Goal: Transaction & Acquisition: Purchase product/service

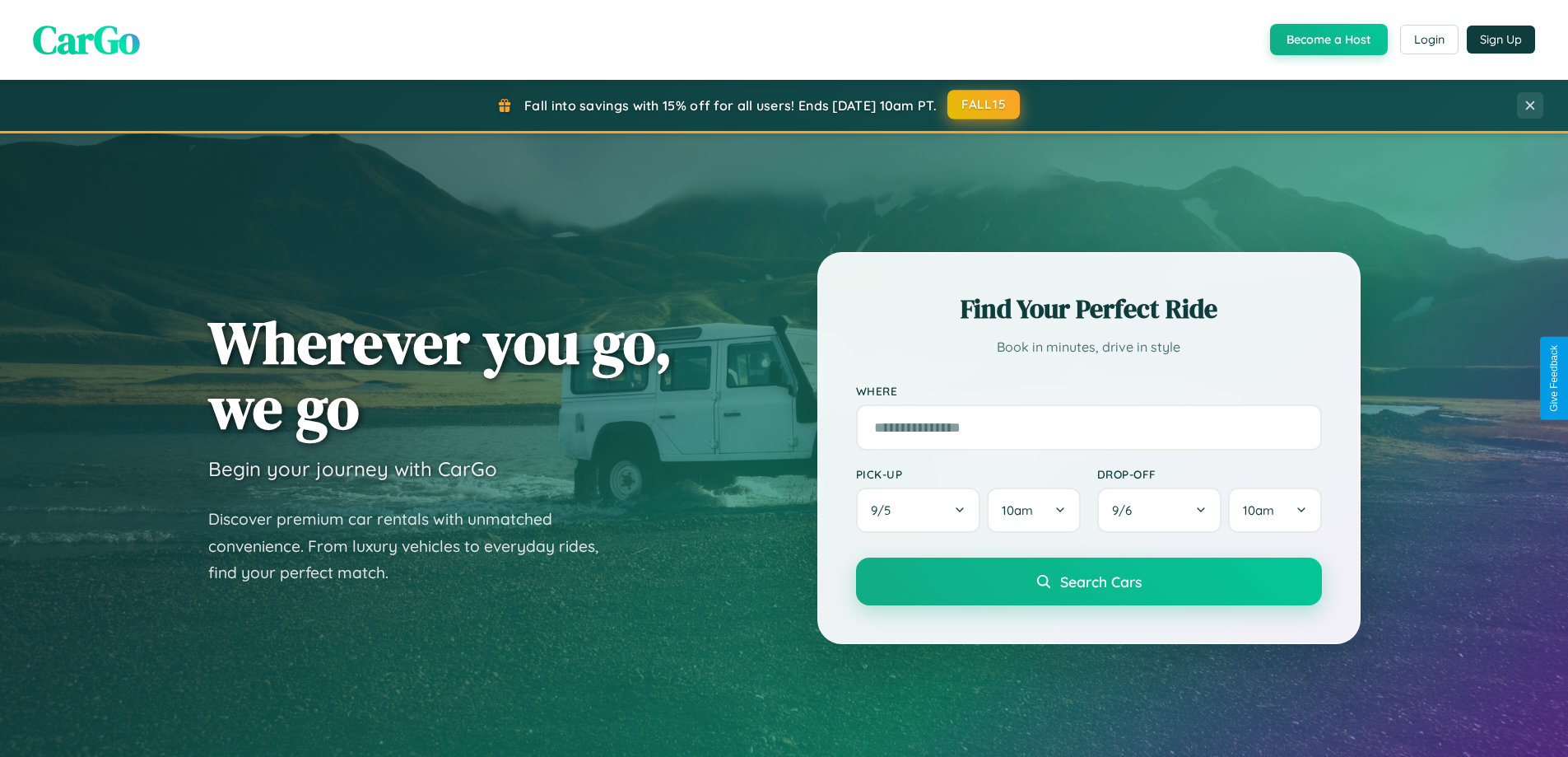
click at [985, 105] on button "FALL15" at bounding box center [984, 104] width 72 height 29
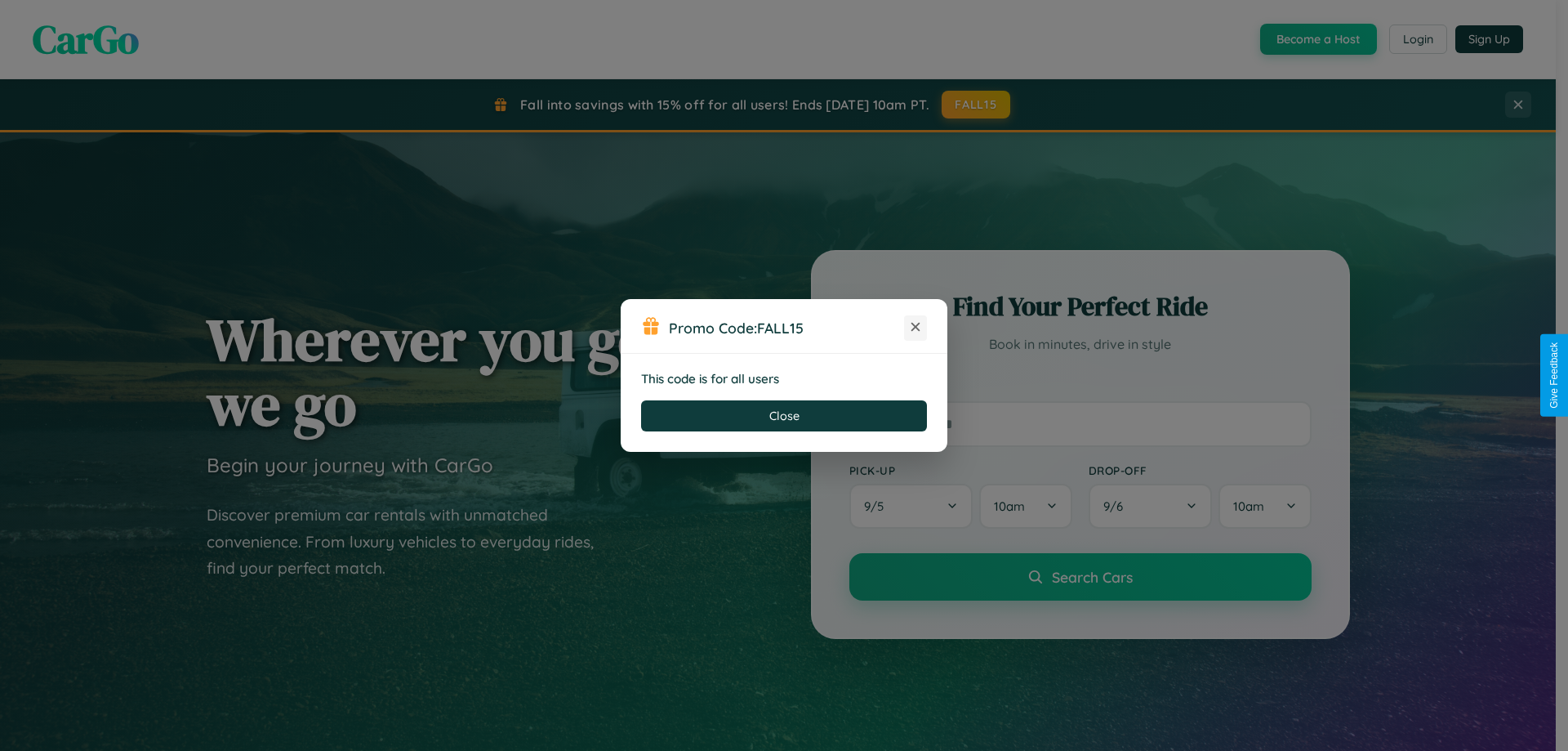
click at [915, 327] on icon at bounding box center [915, 326] width 16 height 16
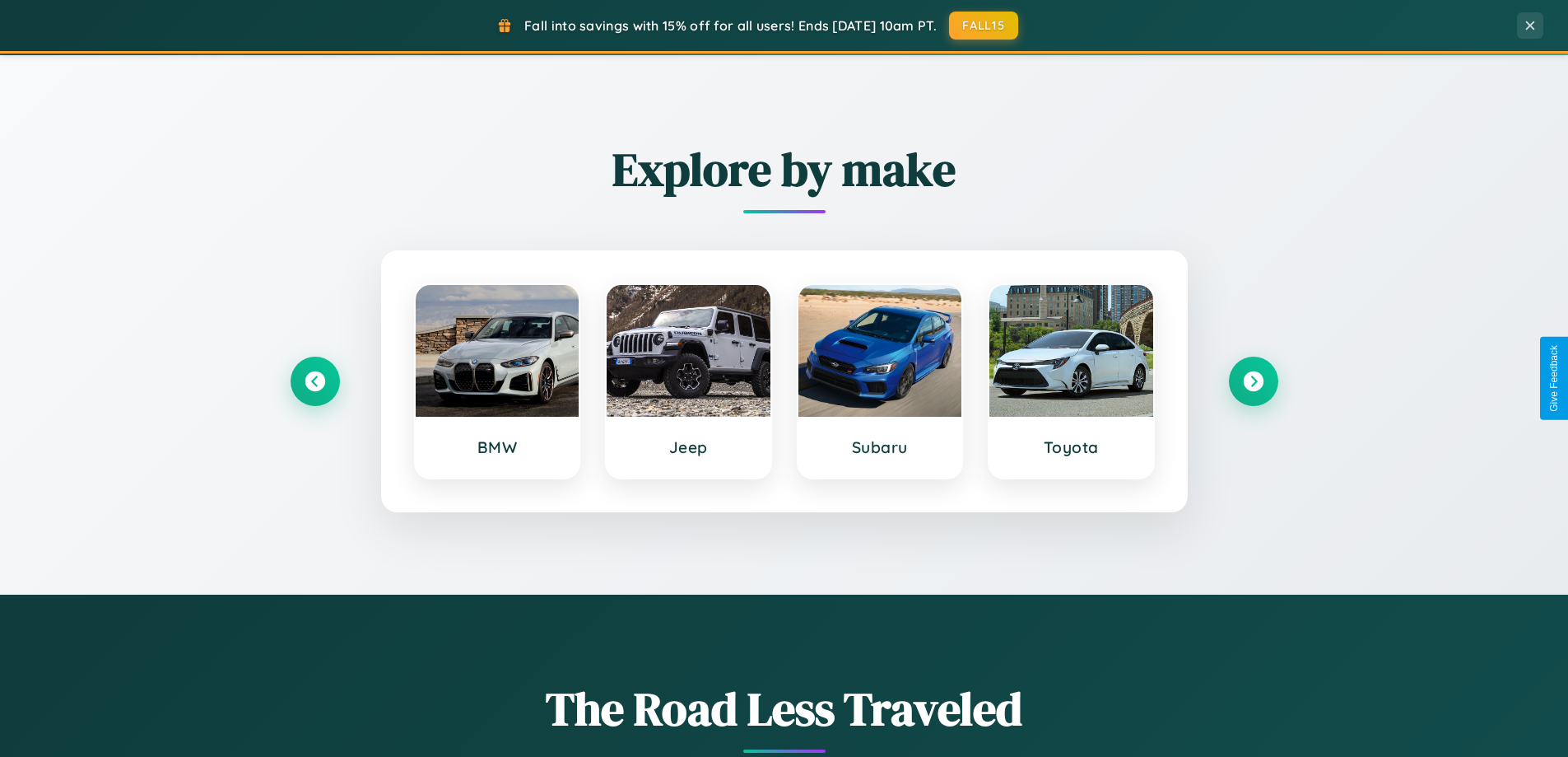
scroll to position [710, 0]
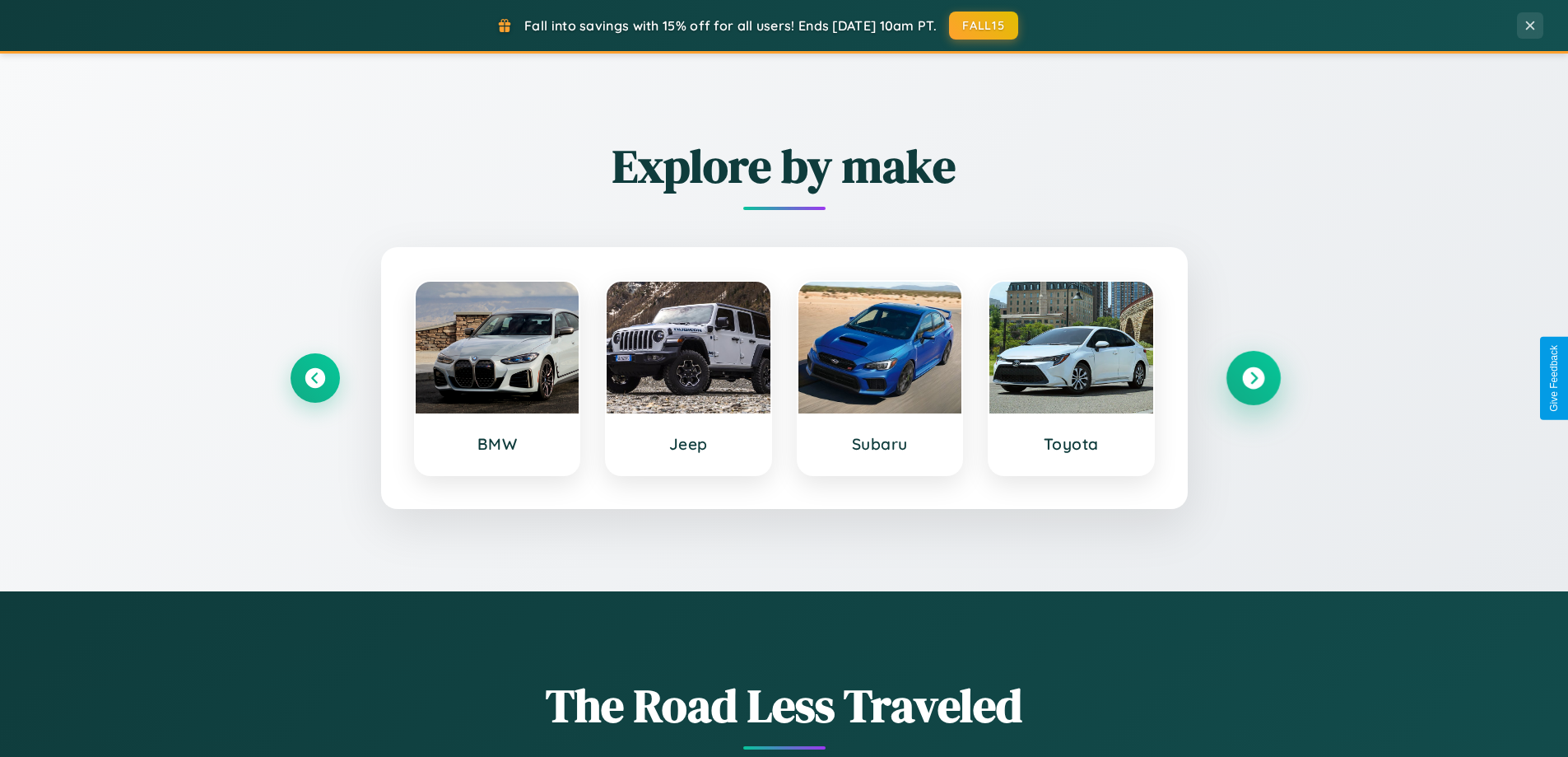
click at [1253, 378] on icon at bounding box center [1254, 378] width 22 height 22
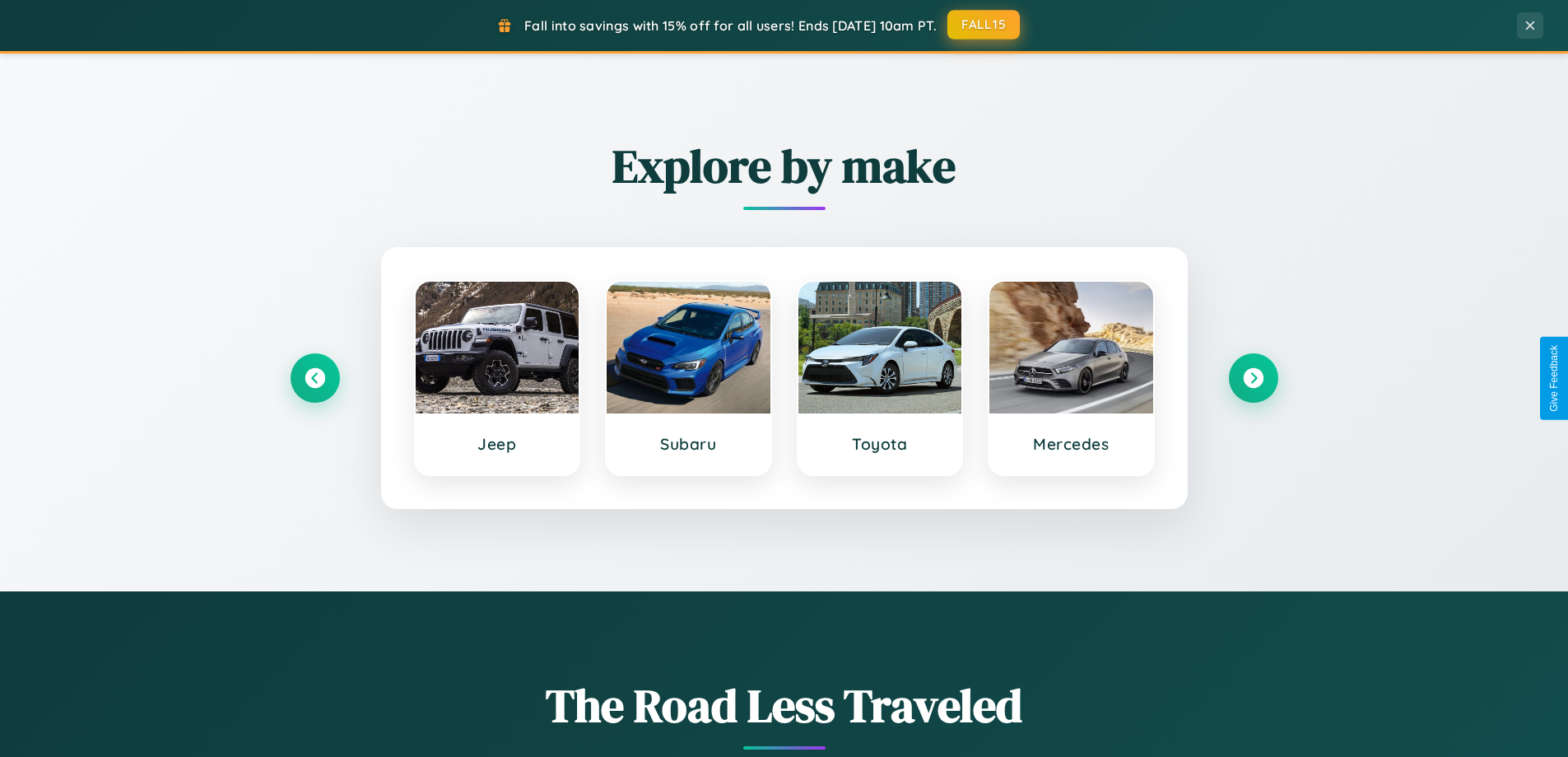
click at [985, 25] on button "FALL15" at bounding box center [984, 24] width 72 height 29
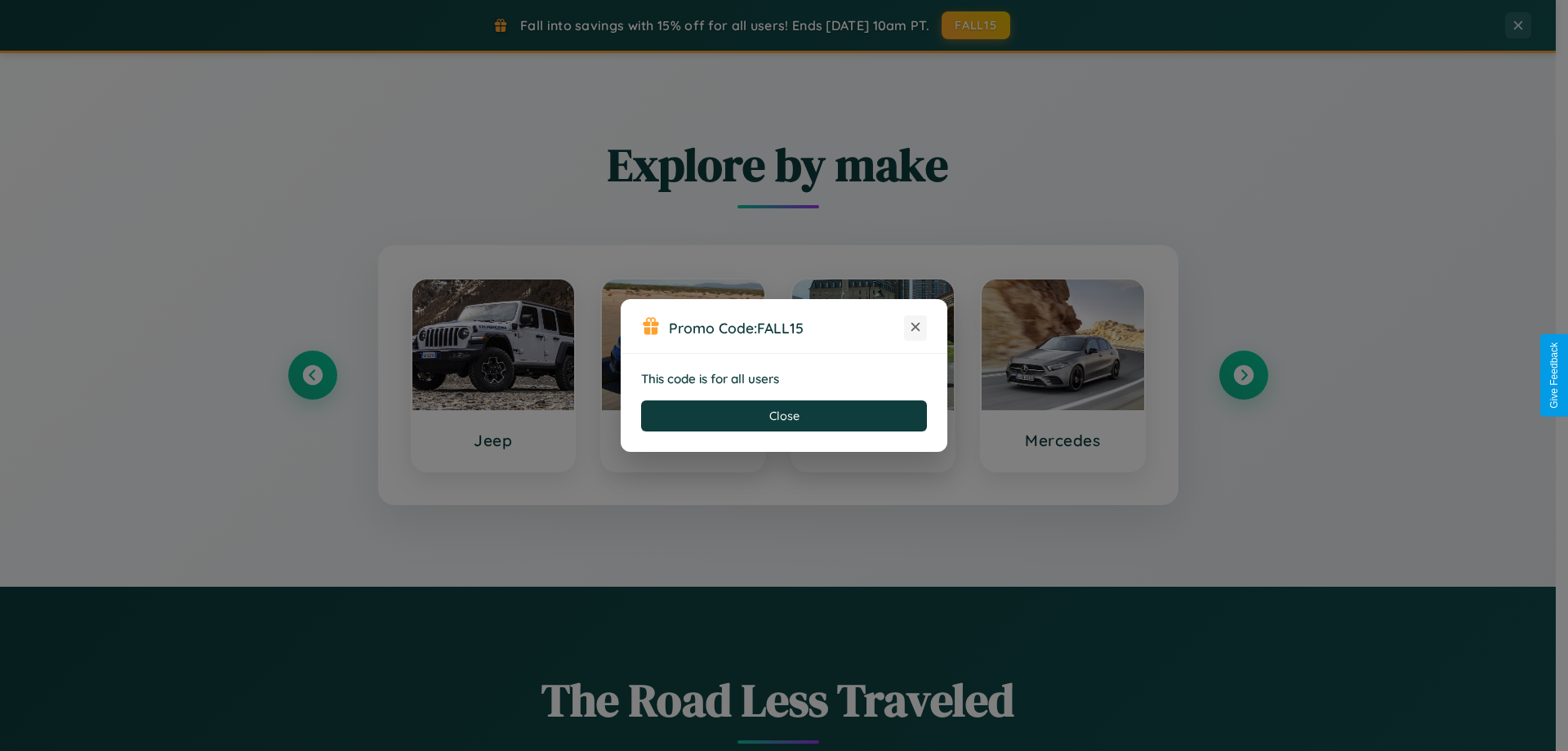
click at [915, 327] on icon at bounding box center [915, 326] width 16 height 16
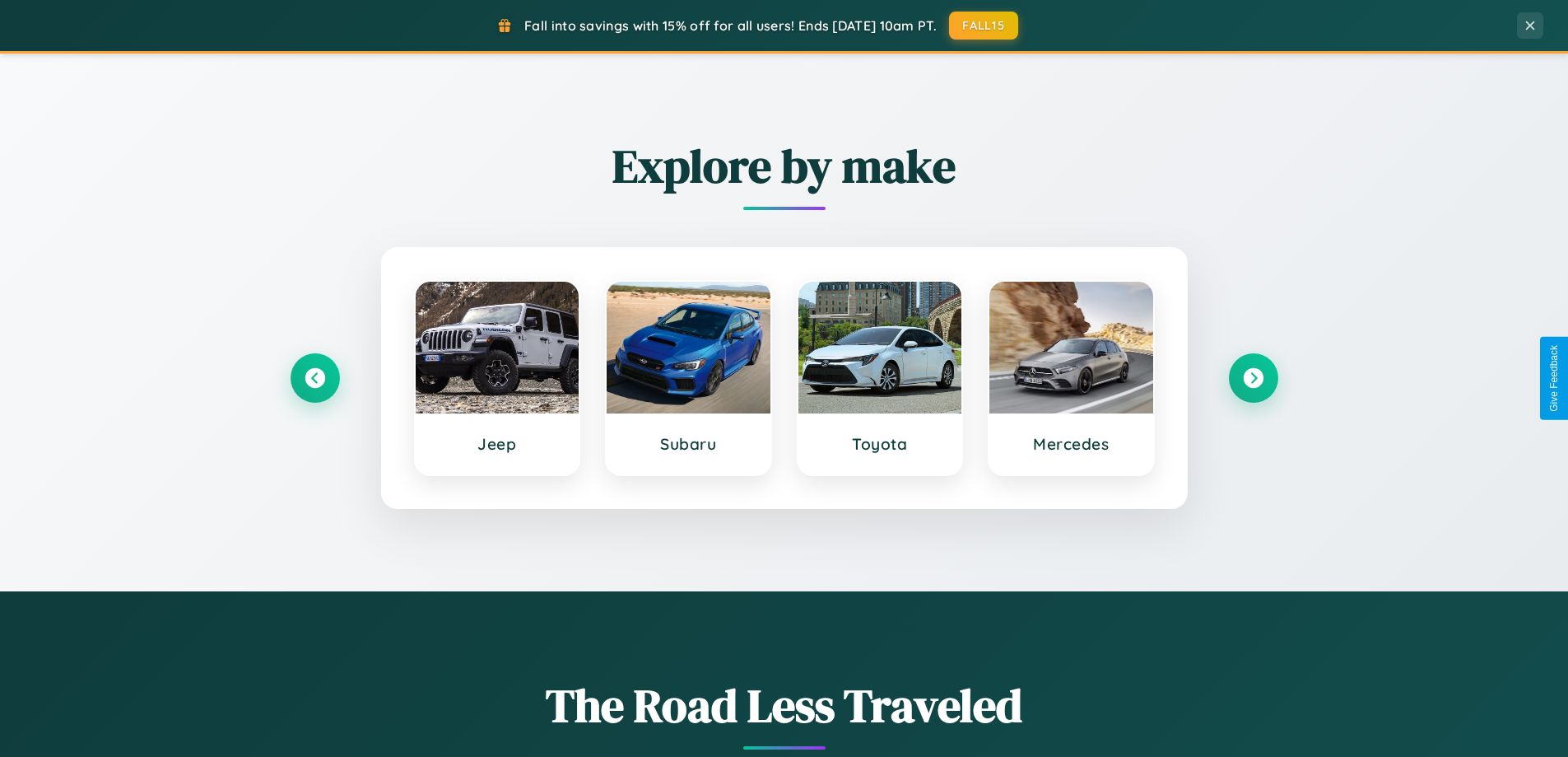
scroll to position [49, 0]
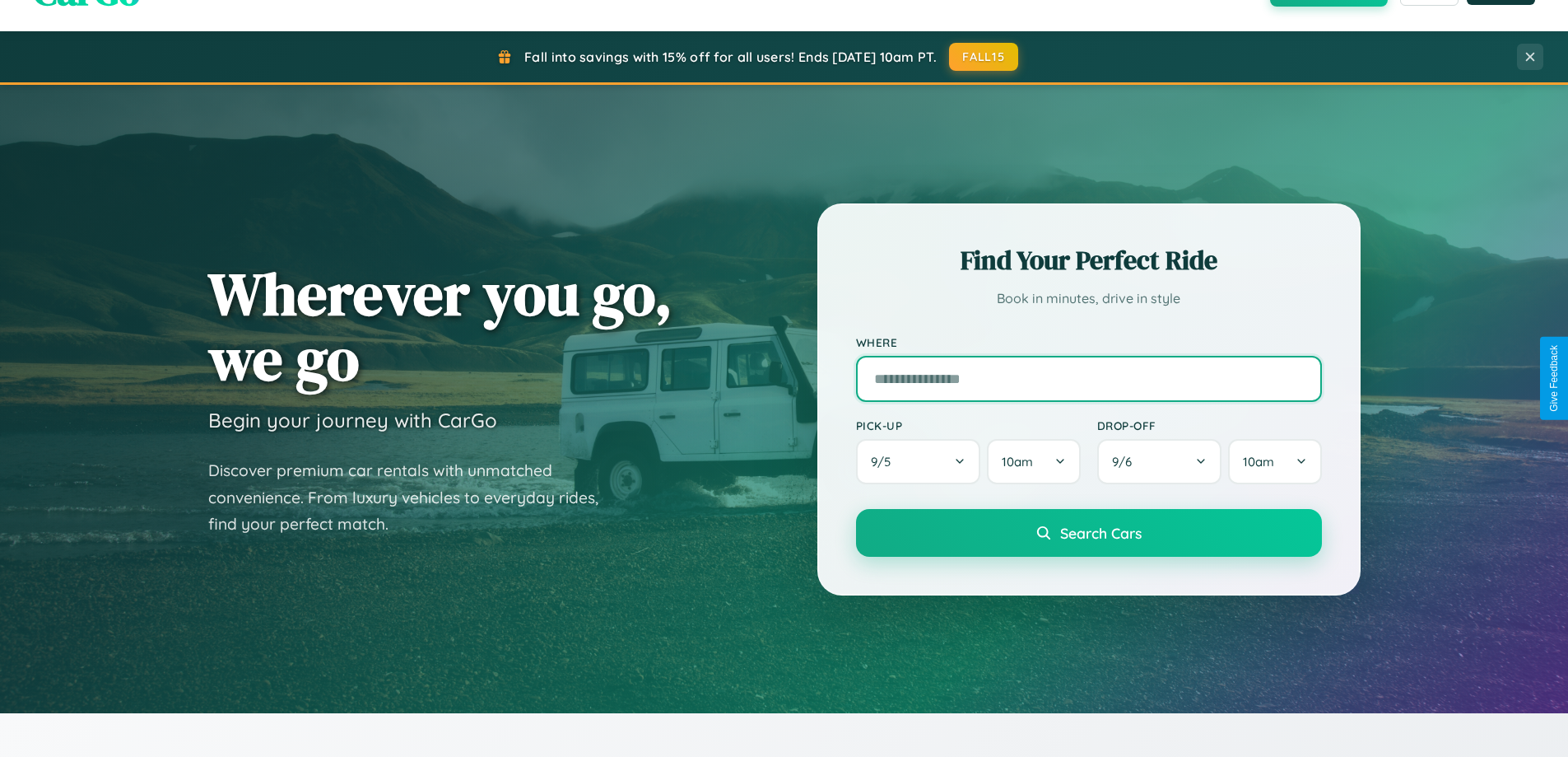
click at [1089, 378] on input "text" at bounding box center [1089, 379] width 466 height 46
type input "**********"
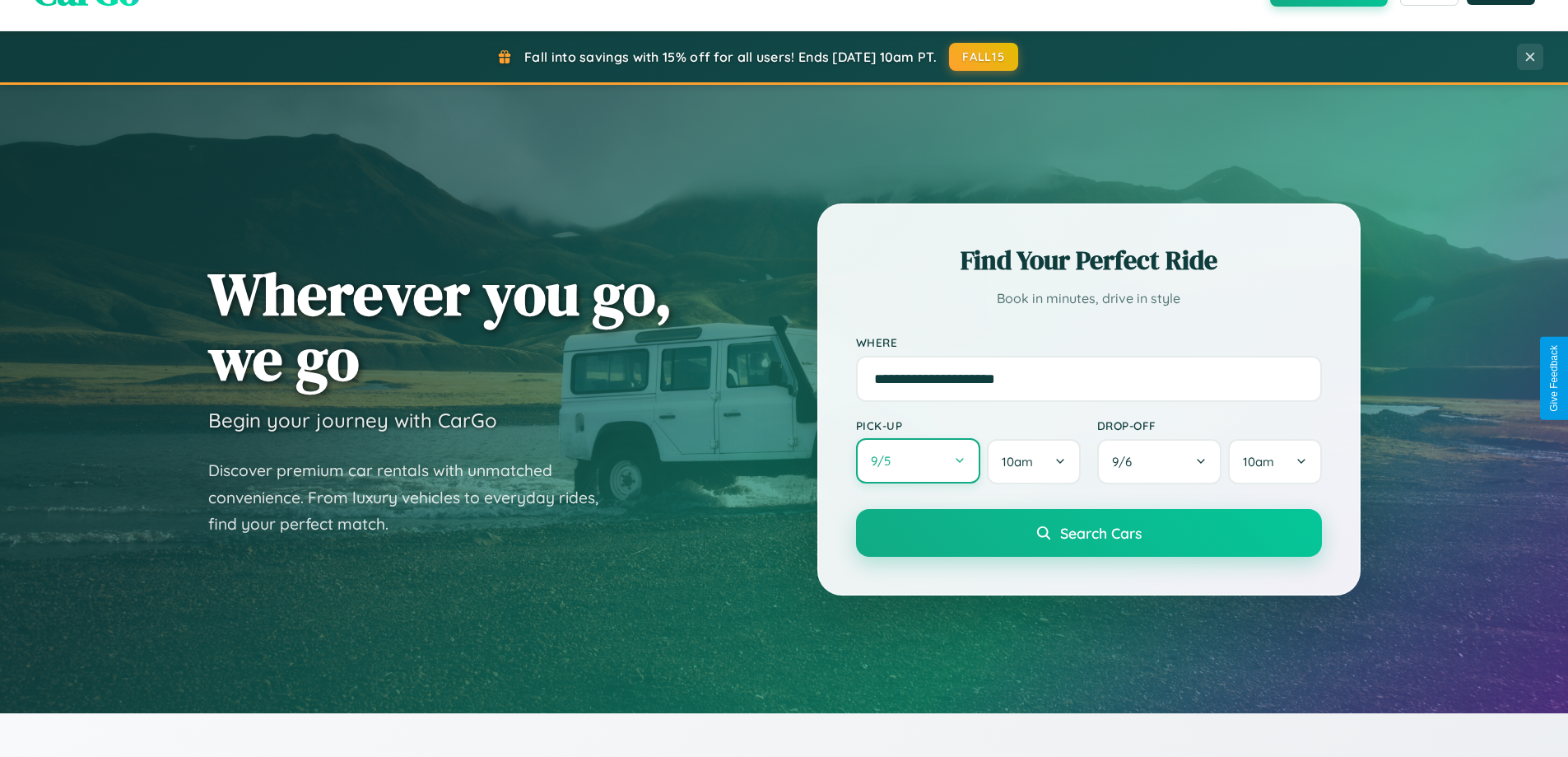
click at [918, 462] on button "9 / 5" at bounding box center [919, 461] width 125 height 46
select select "*"
select select "****"
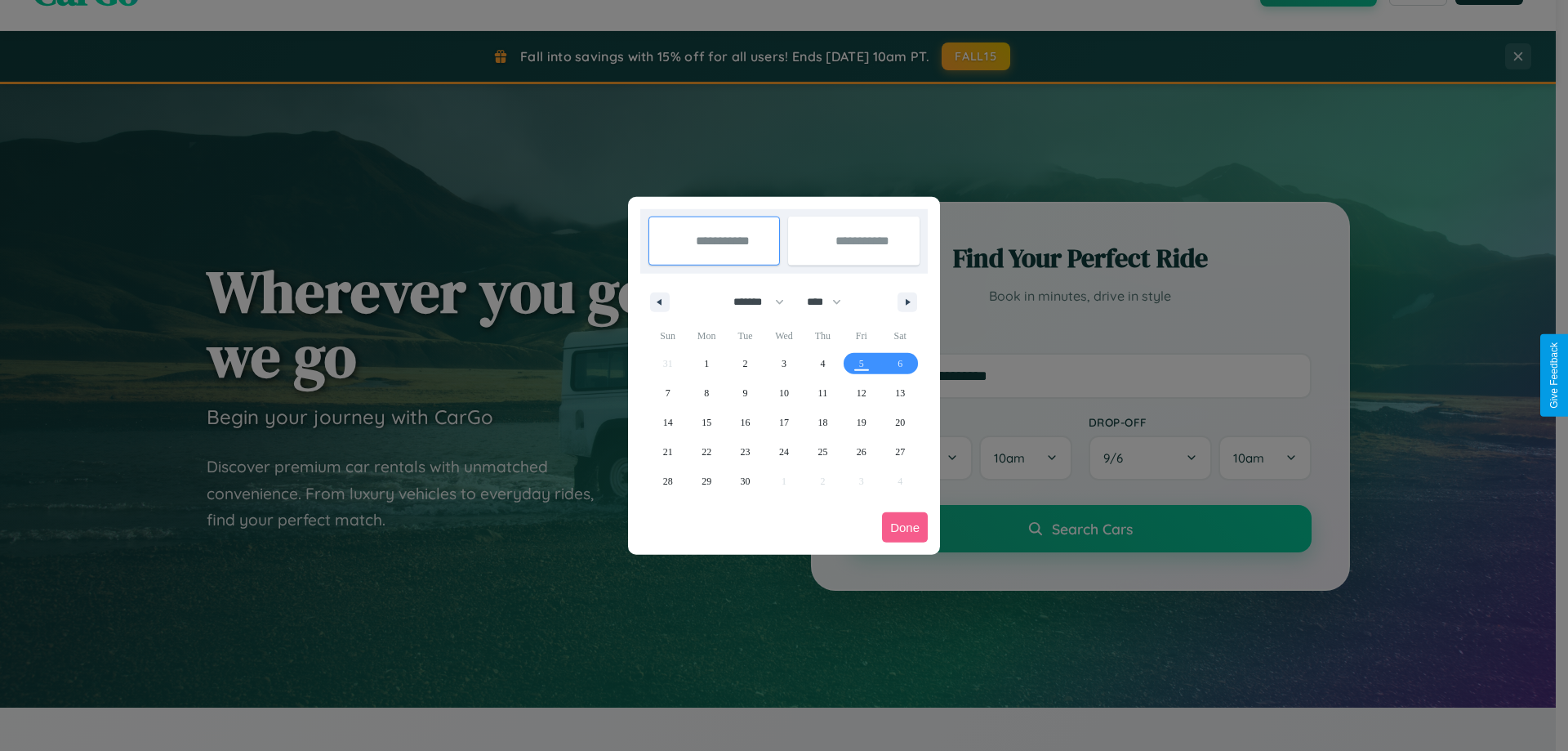
drag, startPoint x: 752, startPoint y: 302, endPoint x: 784, endPoint y: 327, distance: 40.6
click at [752, 302] on select "******* ******** ***** ***** *** **** **** ****** ********* ******* ******** **…" at bounding box center [755, 302] width 69 height 27
select select "*"
click at [822, 362] on span "2" at bounding box center [822, 363] width 5 height 29
type input "**********"
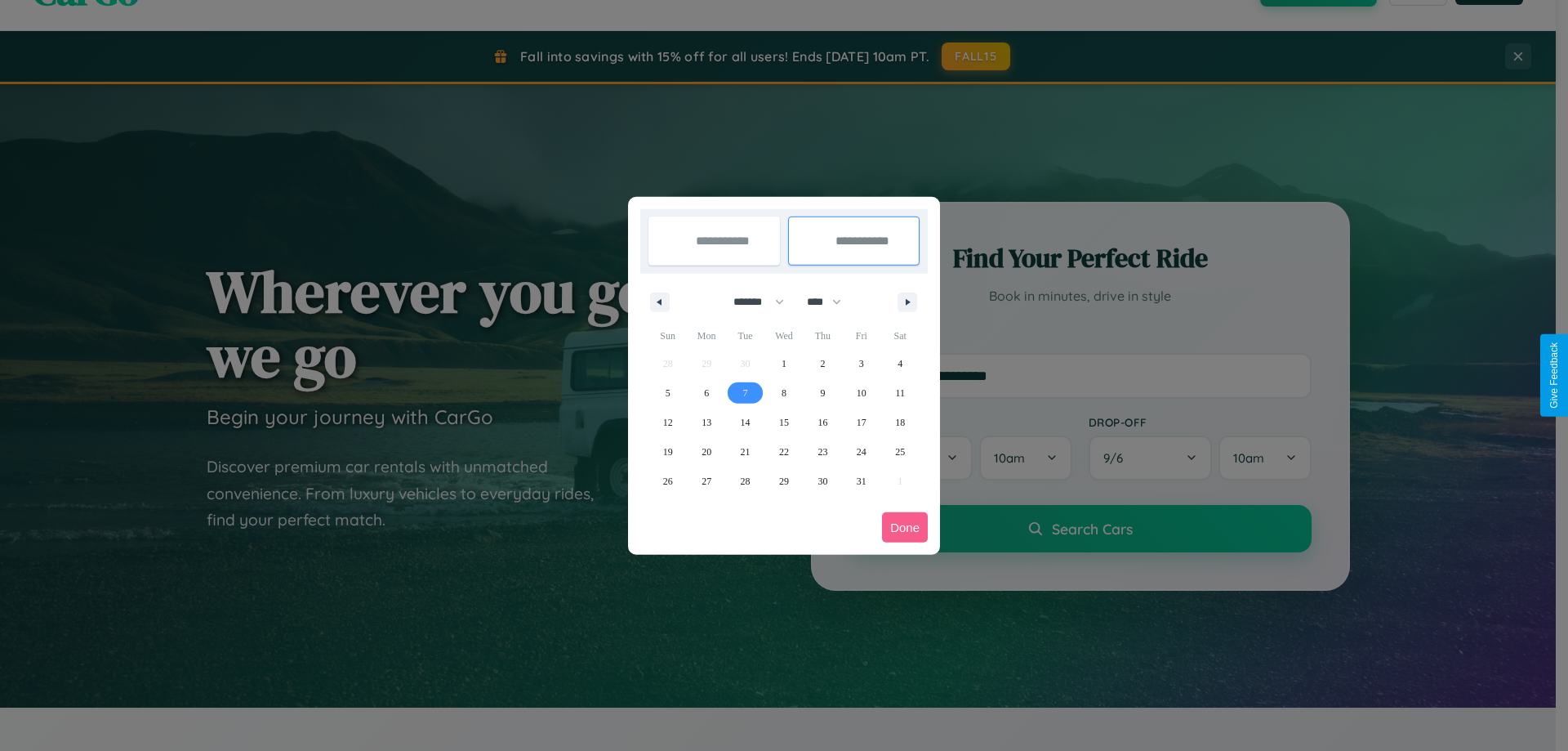
click at [745, 392] on span "7" at bounding box center [746, 393] width 5 height 29
type input "**********"
click at [905, 527] on button "Done" at bounding box center [905, 527] width 46 height 30
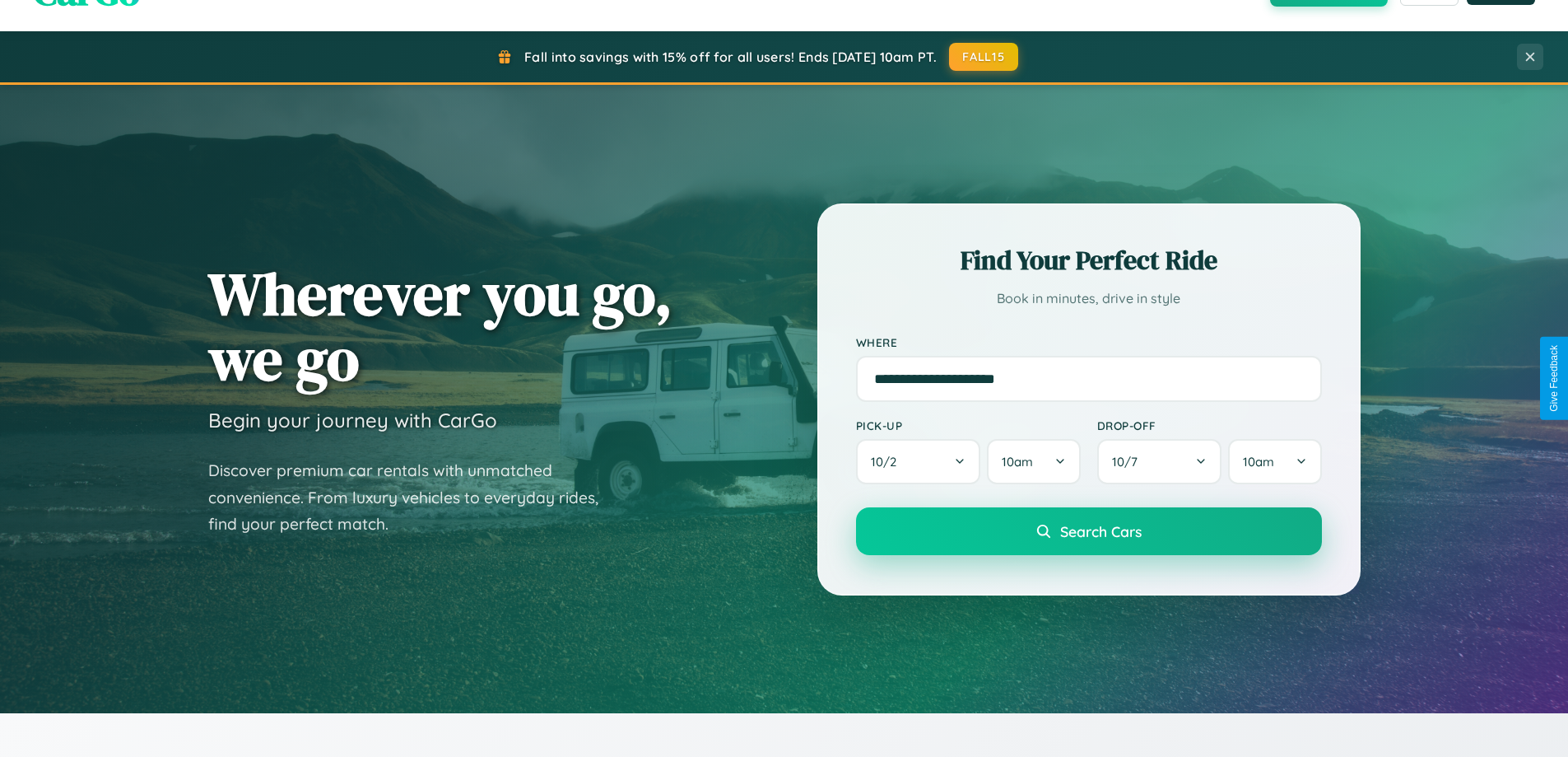
click at [1089, 531] on span "Search Cars" at bounding box center [1101, 531] width 82 height 18
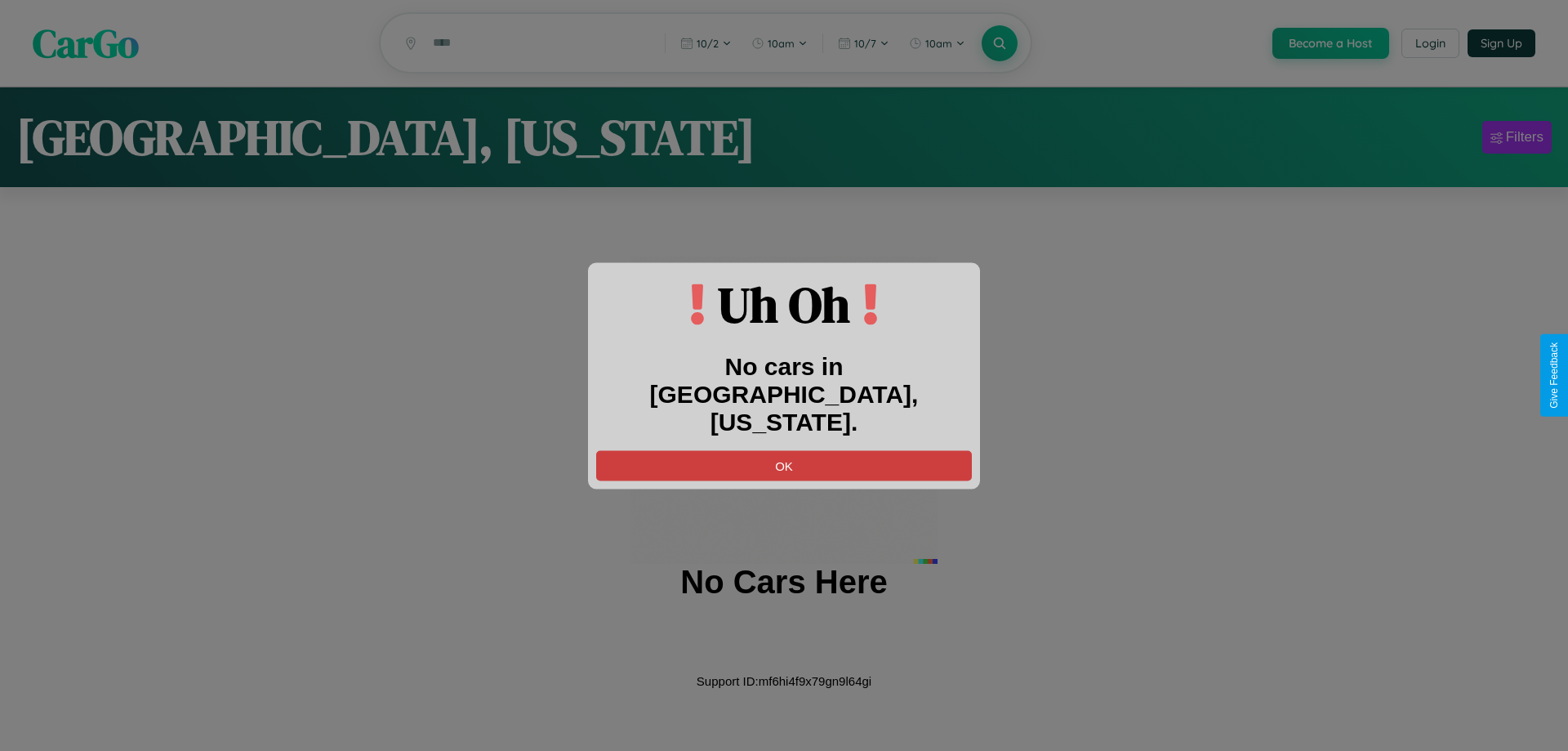
click at [784, 450] on button "OK" at bounding box center [784, 465] width 376 height 30
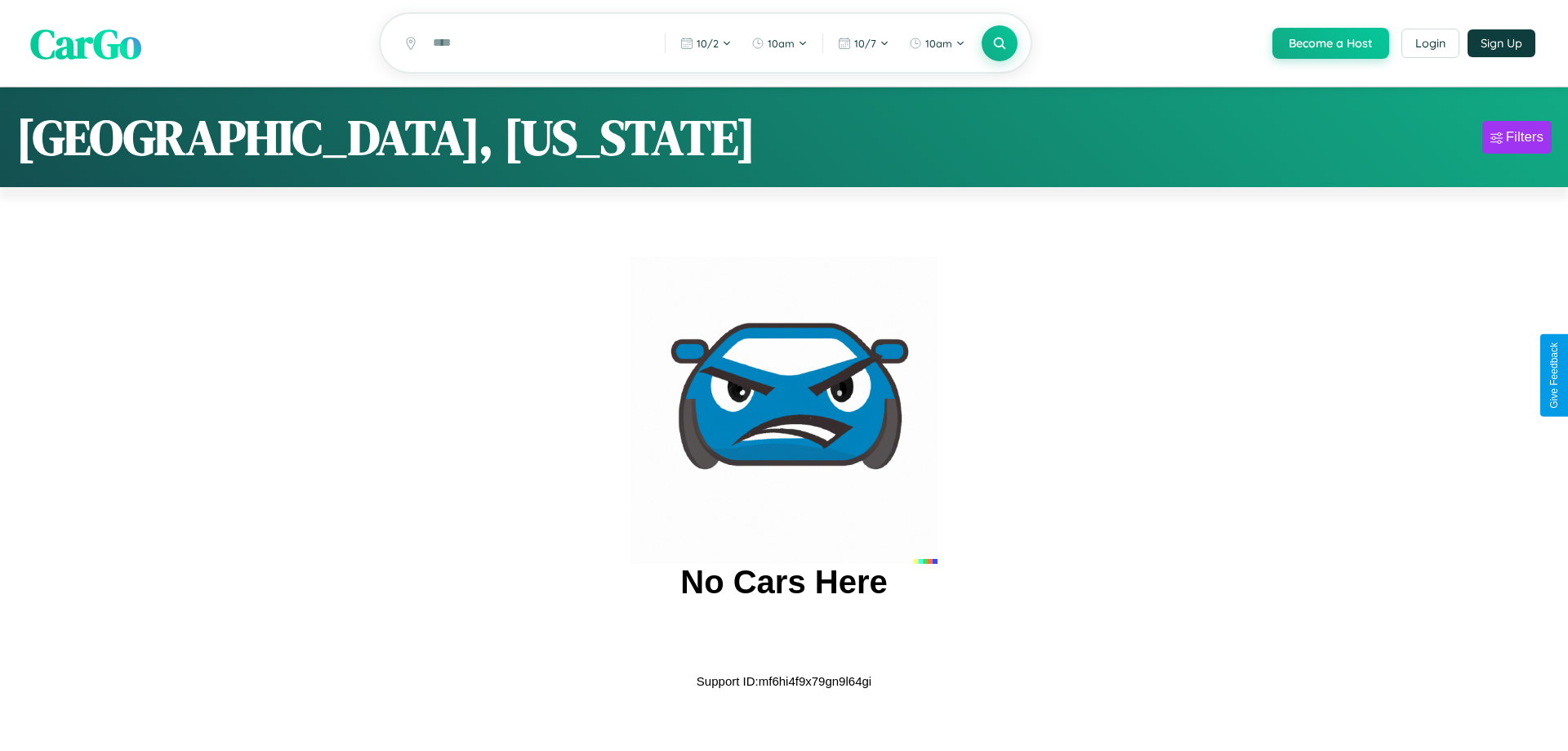
click at [86, 44] on span "CarGo" at bounding box center [85, 43] width 111 height 56
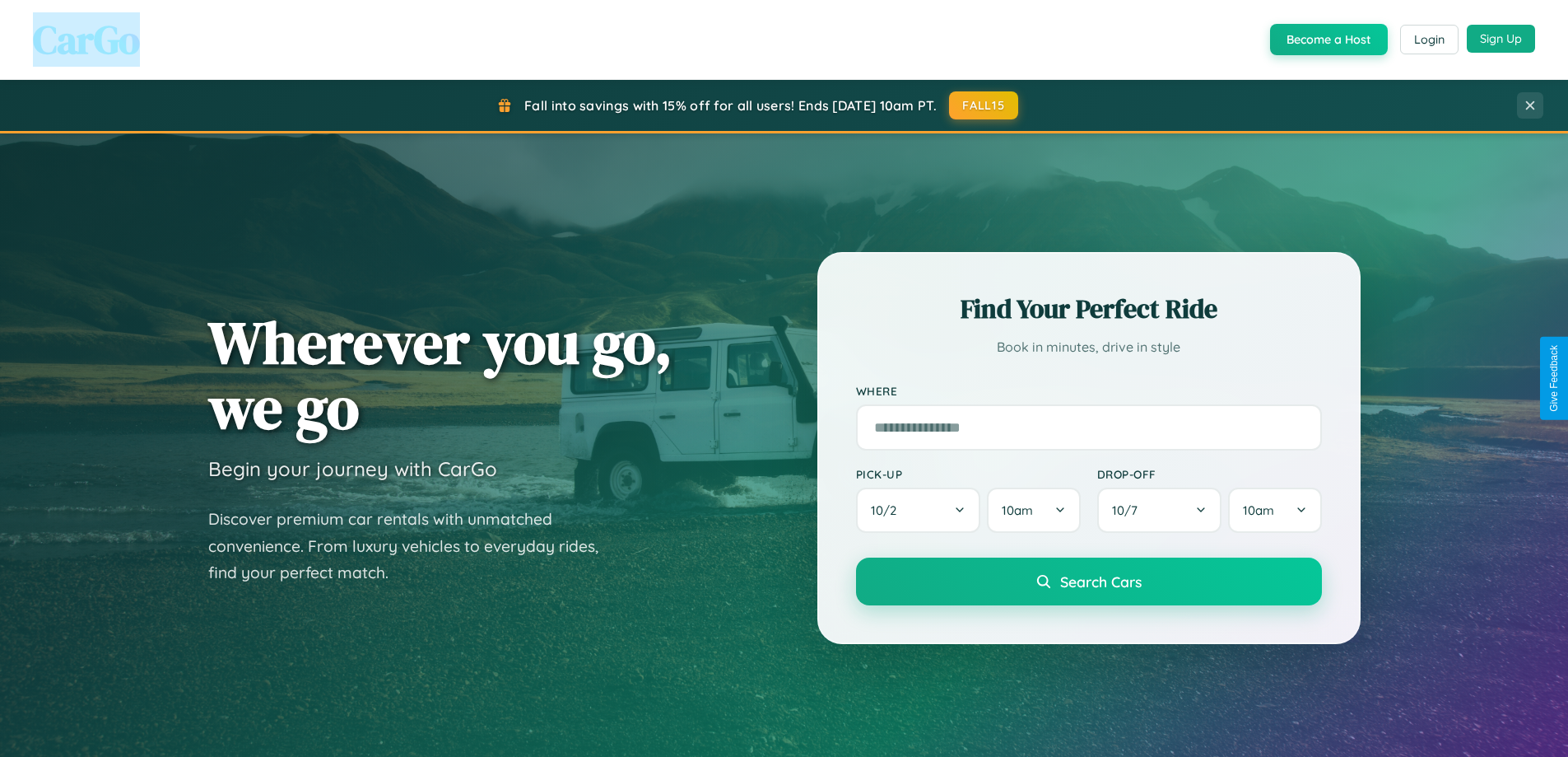
click at [1501, 39] on button "Sign Up" at bounding box center [1502, 39] width 69 height 28
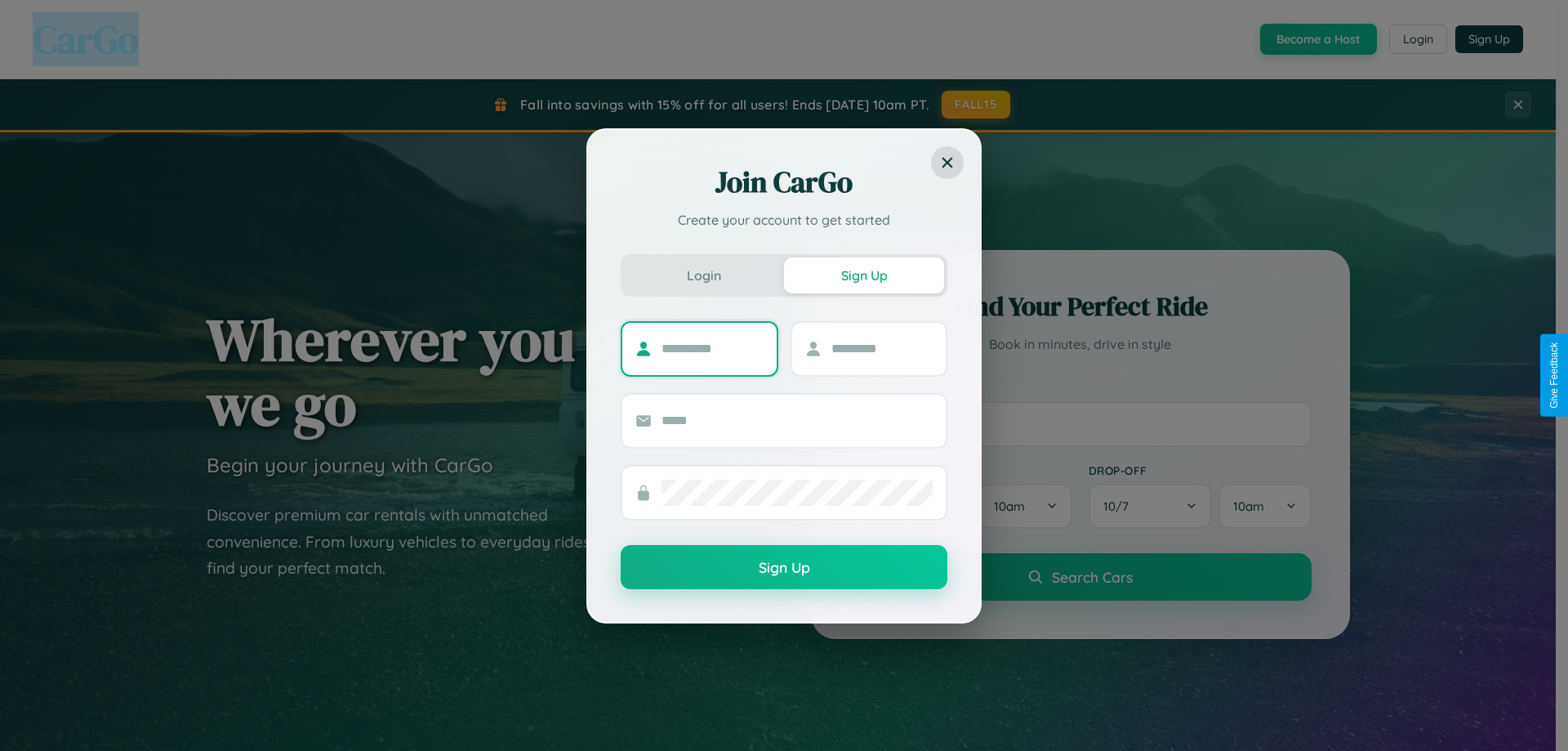
click at [712, 348] on input "text" at bounding box center [712, 349] width 102 height 26
type input "*********"
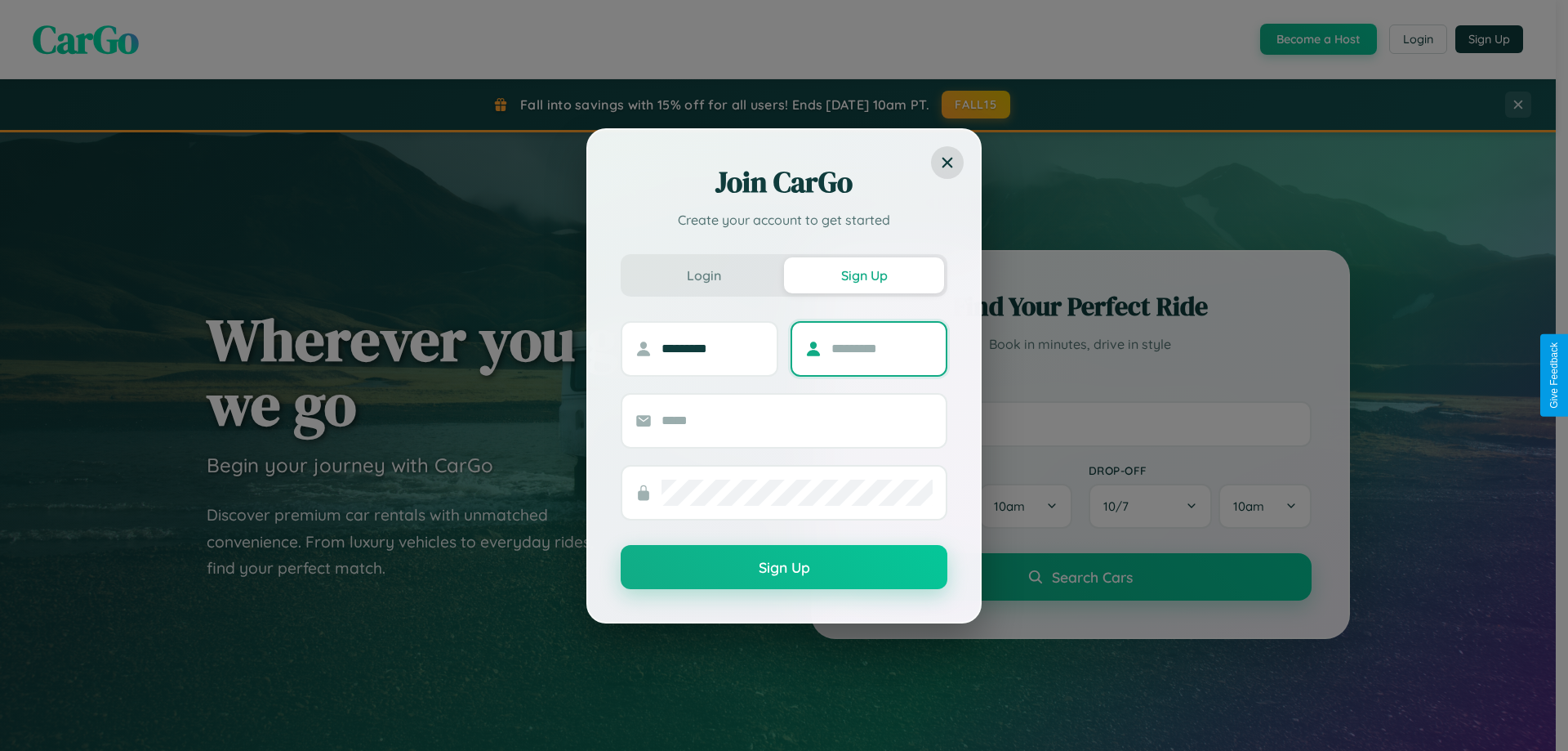
click at [881, 348] on input "text" at bounding box center [883, 349] width 102 height 26
type input "******"
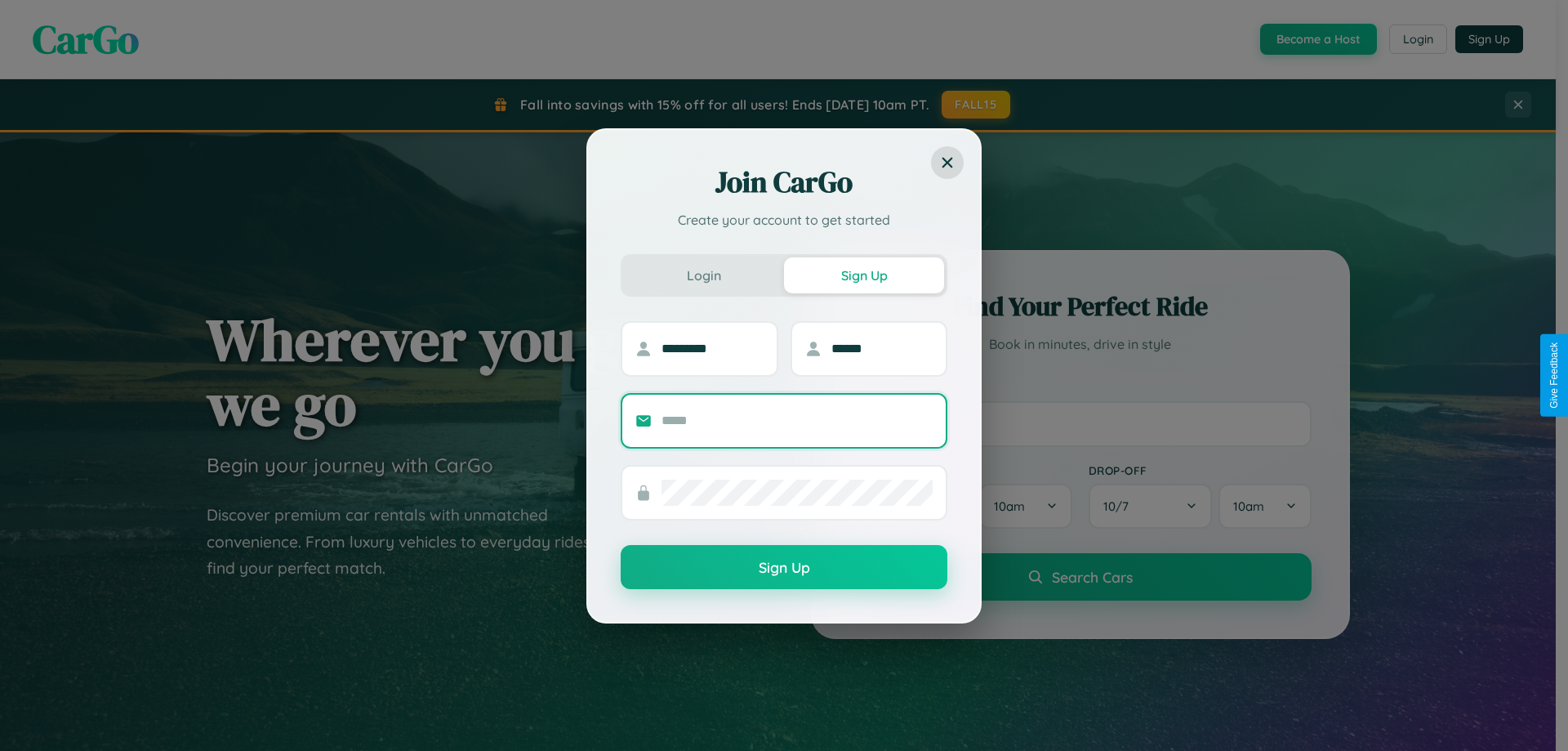
click at [797, 420] on input "text" at bounding box center [797, 420] width 271 height 26
type input "**********"
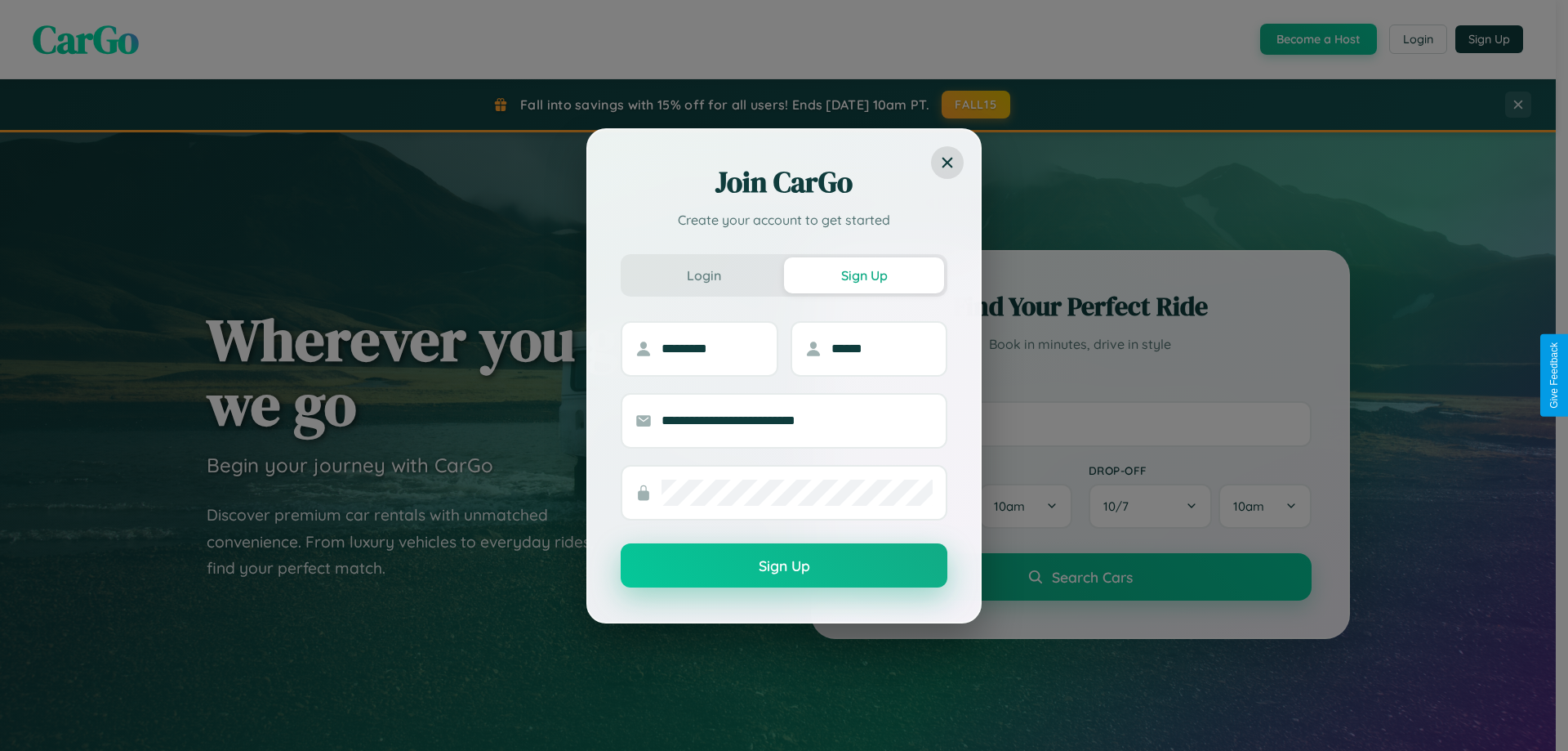
click at [784, 566] on button "Sign Up" at bounding box center [783, 565] width 326 height 44
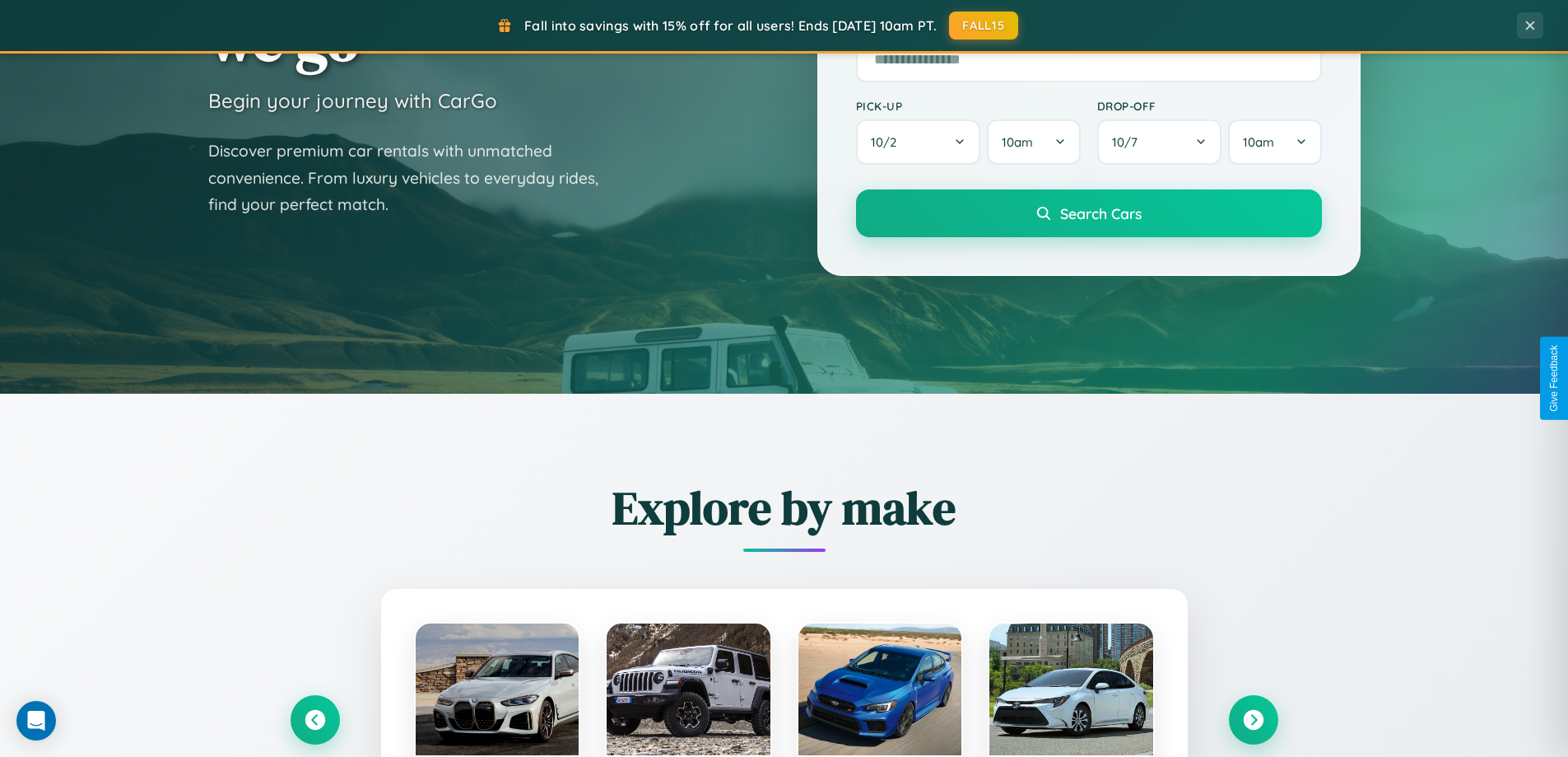
scroll to position [710, 0]
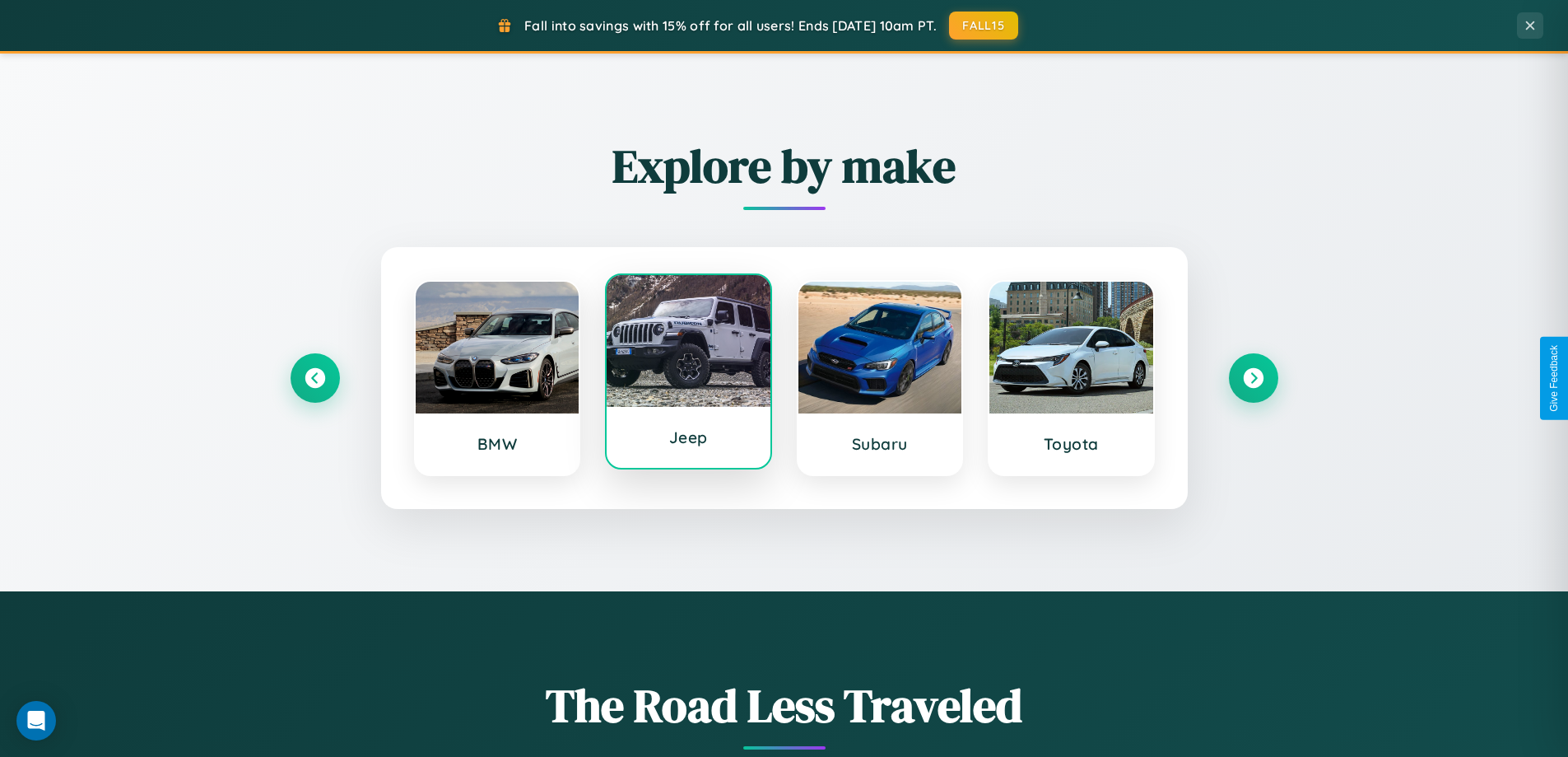
click at [688, 377] on div at bounding box center [688, 340] width 164 height 131
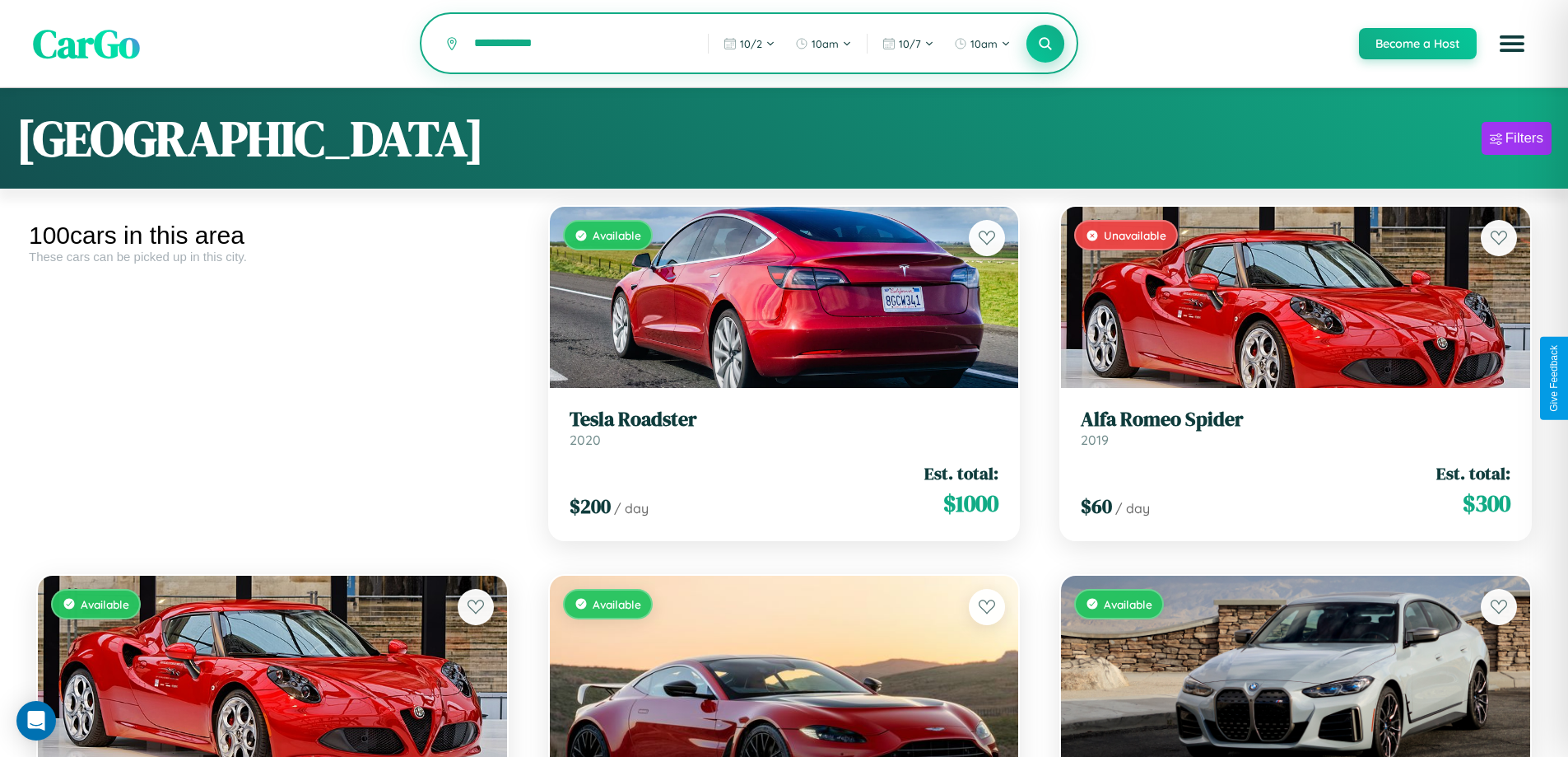
type input "**********"
click at [1045, 45] on icon at bounding box center [1046, 43] width 15 height 15
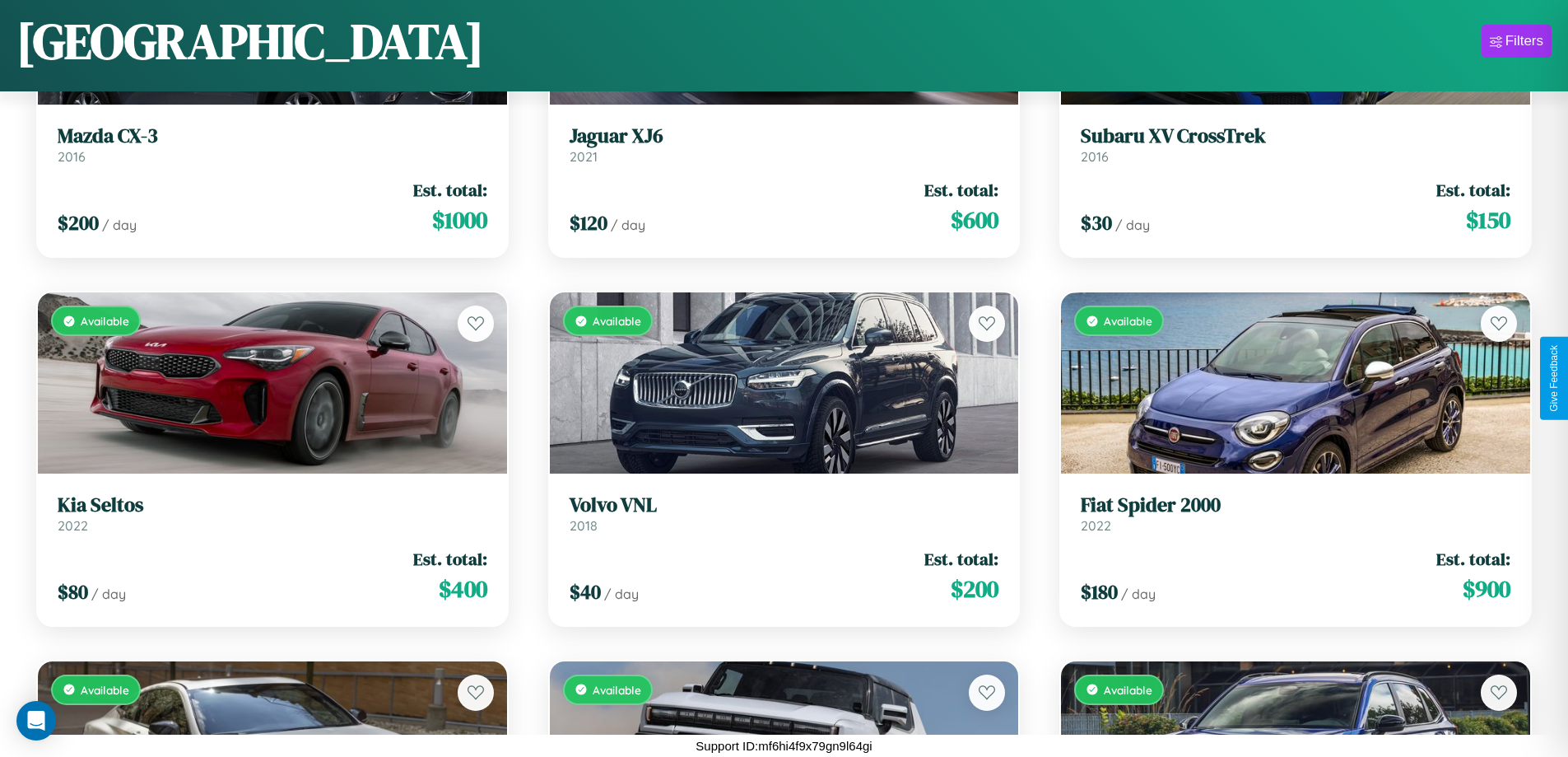
scroll to position [1338, 0]
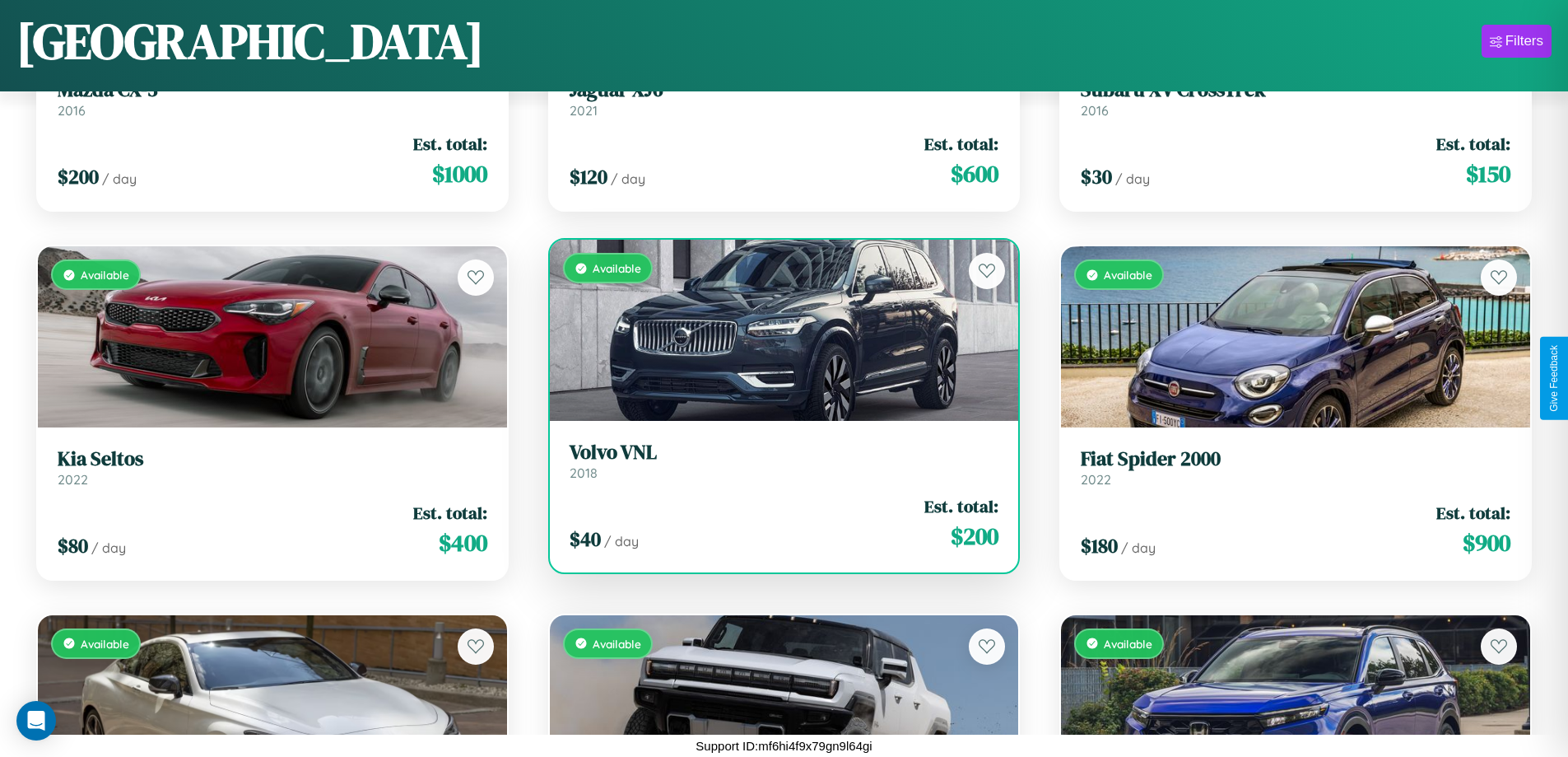
click at [778, 467] on link "Volvo VNL 2018" at bounding box center [784, 461] width 430 height 40
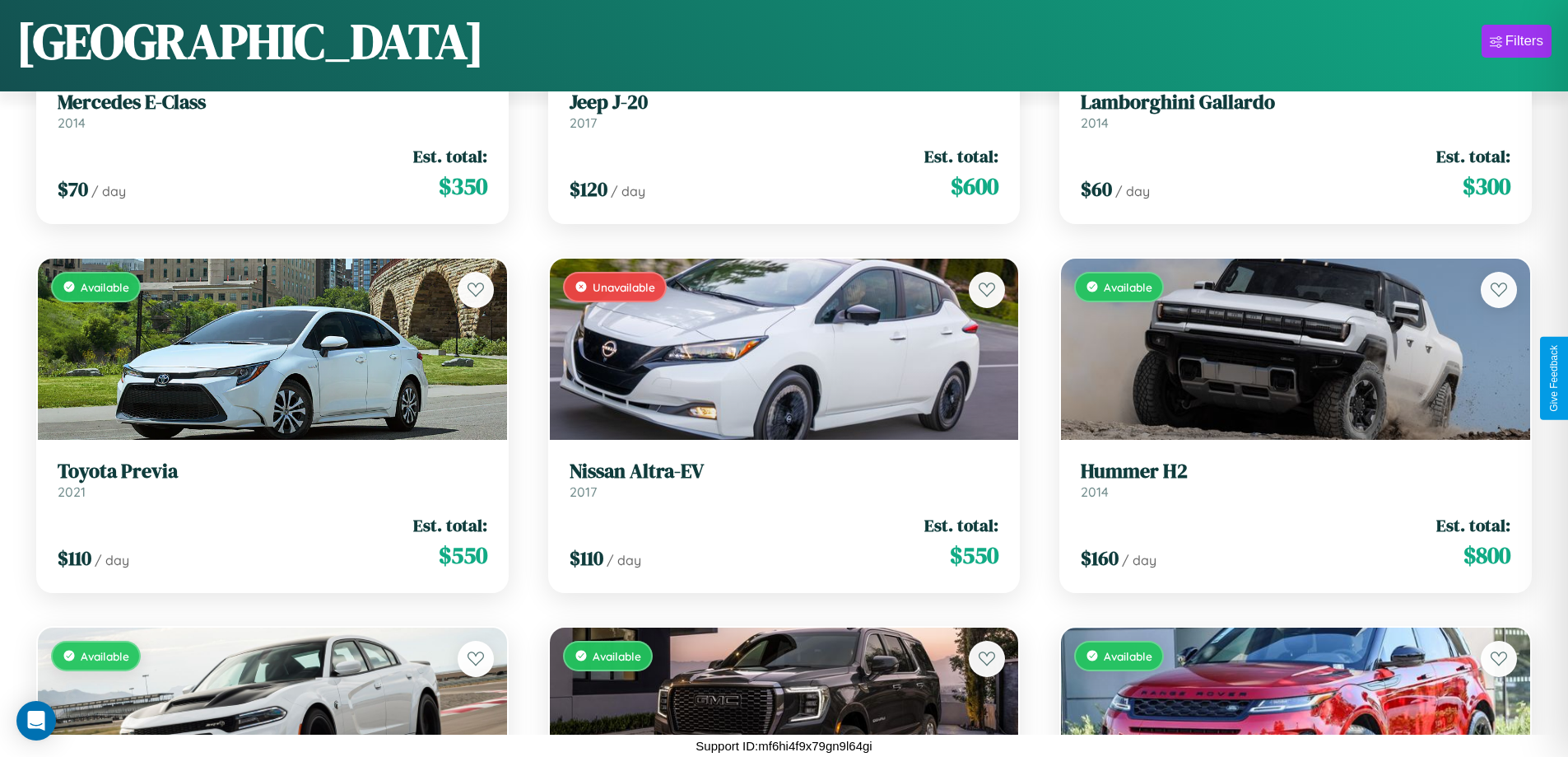
scroll to position [6131, 0]
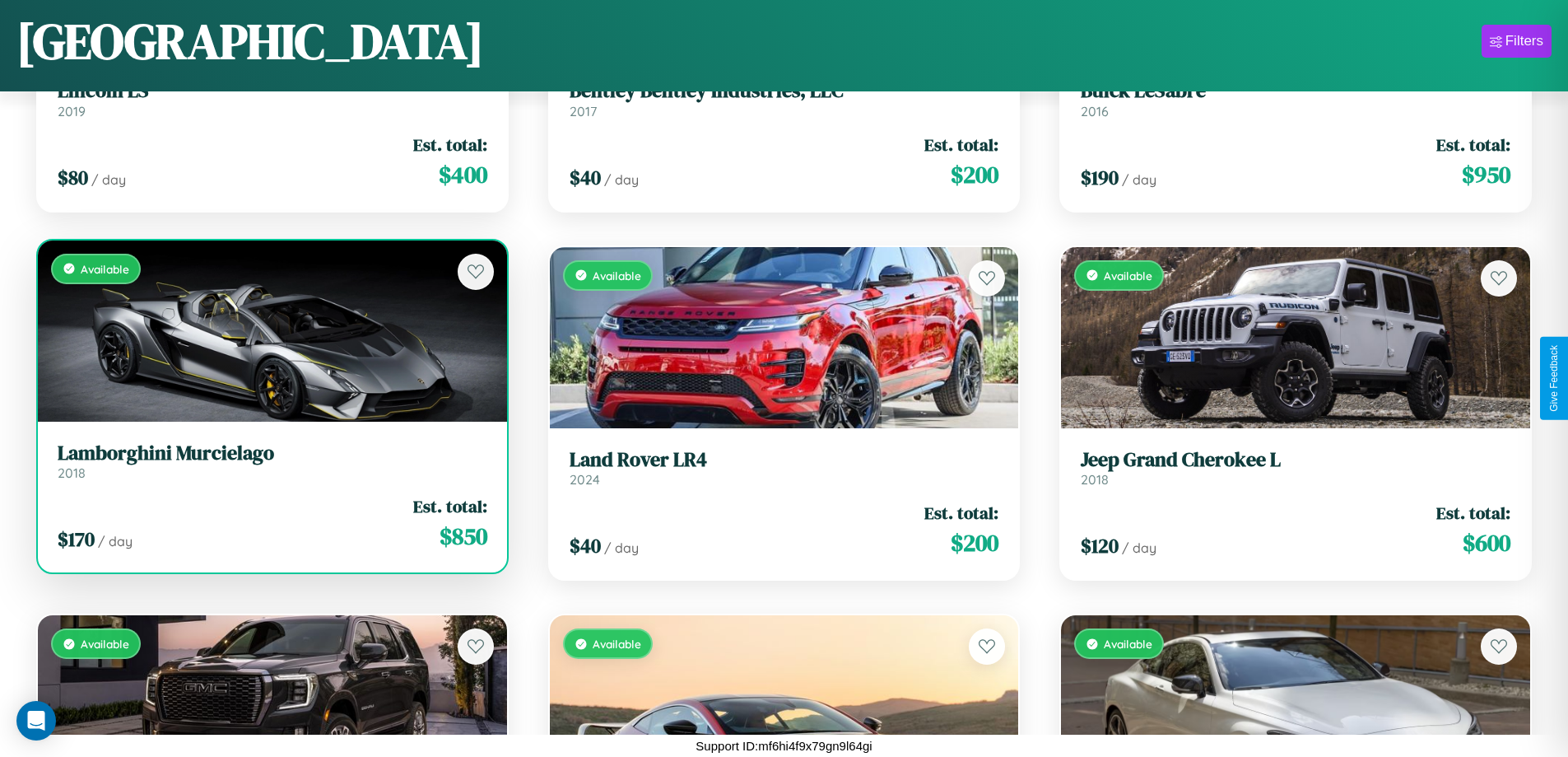
click at [270, 461] on h3 "Lamborghini Murcielago" at bounding box center [272, 454] width 430 height 24
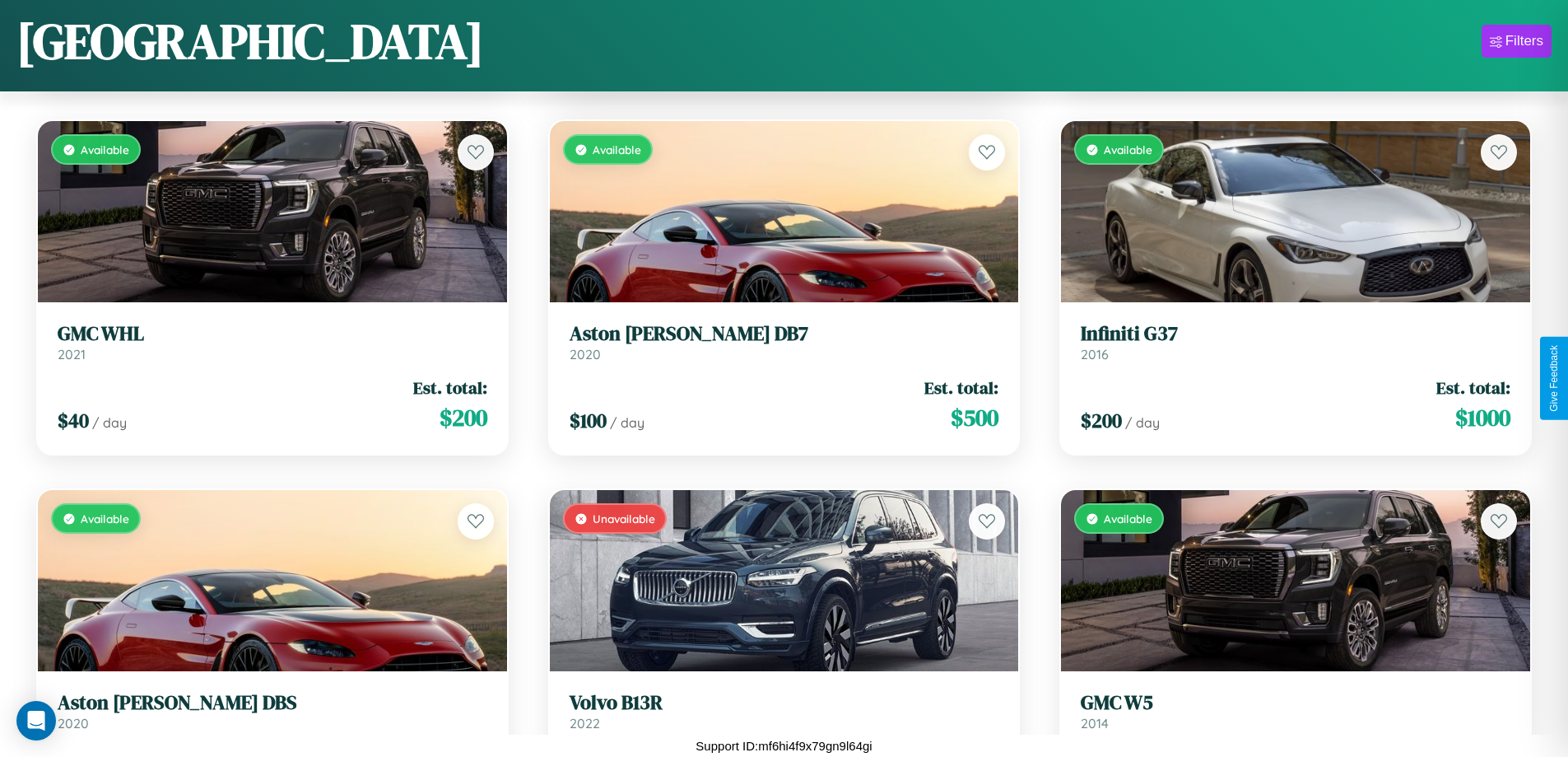
scroll to position [6868, 0]
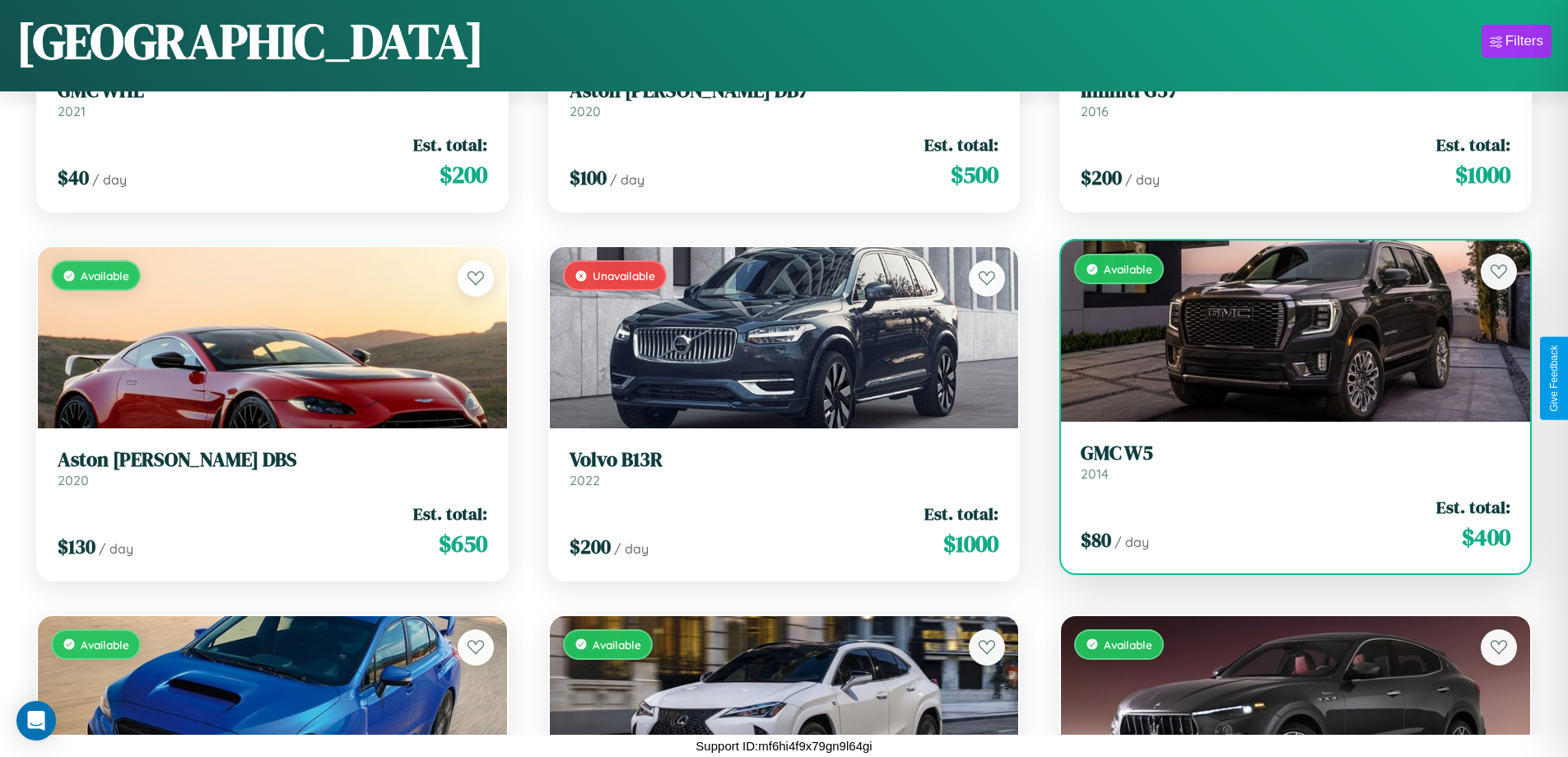
click at [1285, 462] on h3 "GMC W5" at bounding box center [1296, 454] width 430 height 24
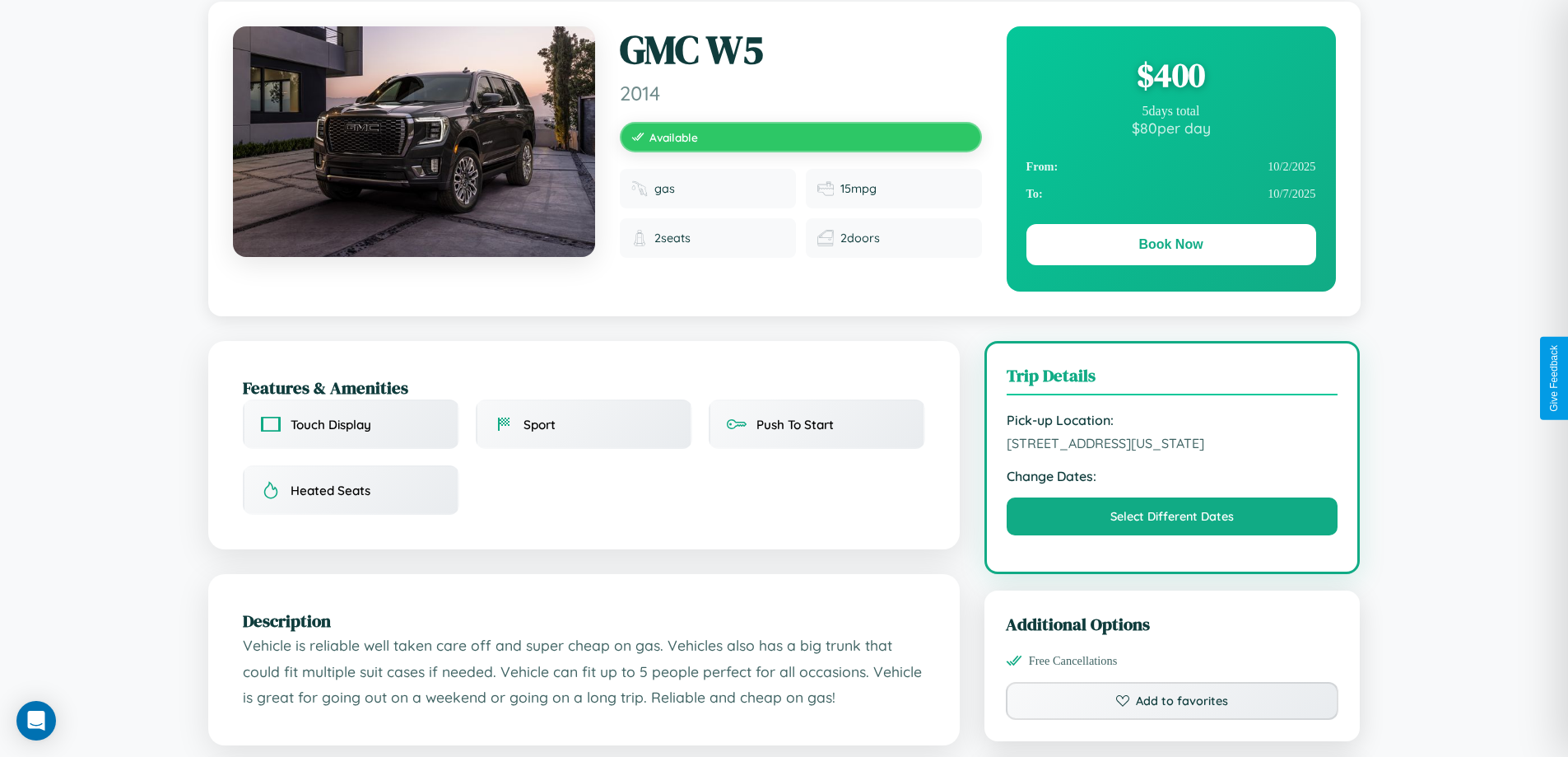
scroll to position [178, 0]
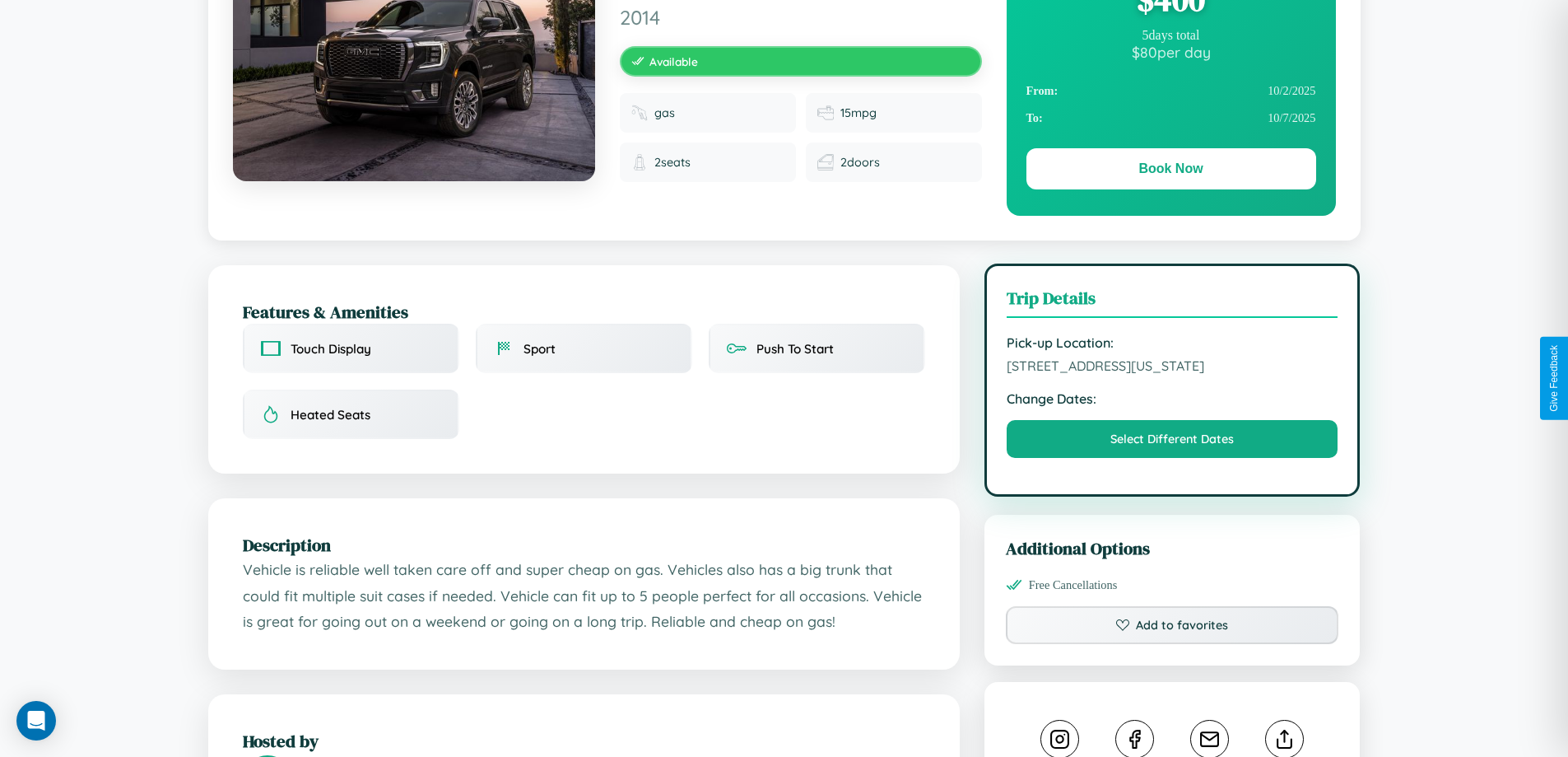
click at [1173, 374] on span "[STREET_ADDRESS][US_STATE]" at bounding box center [1173, 365] width 332 height 16
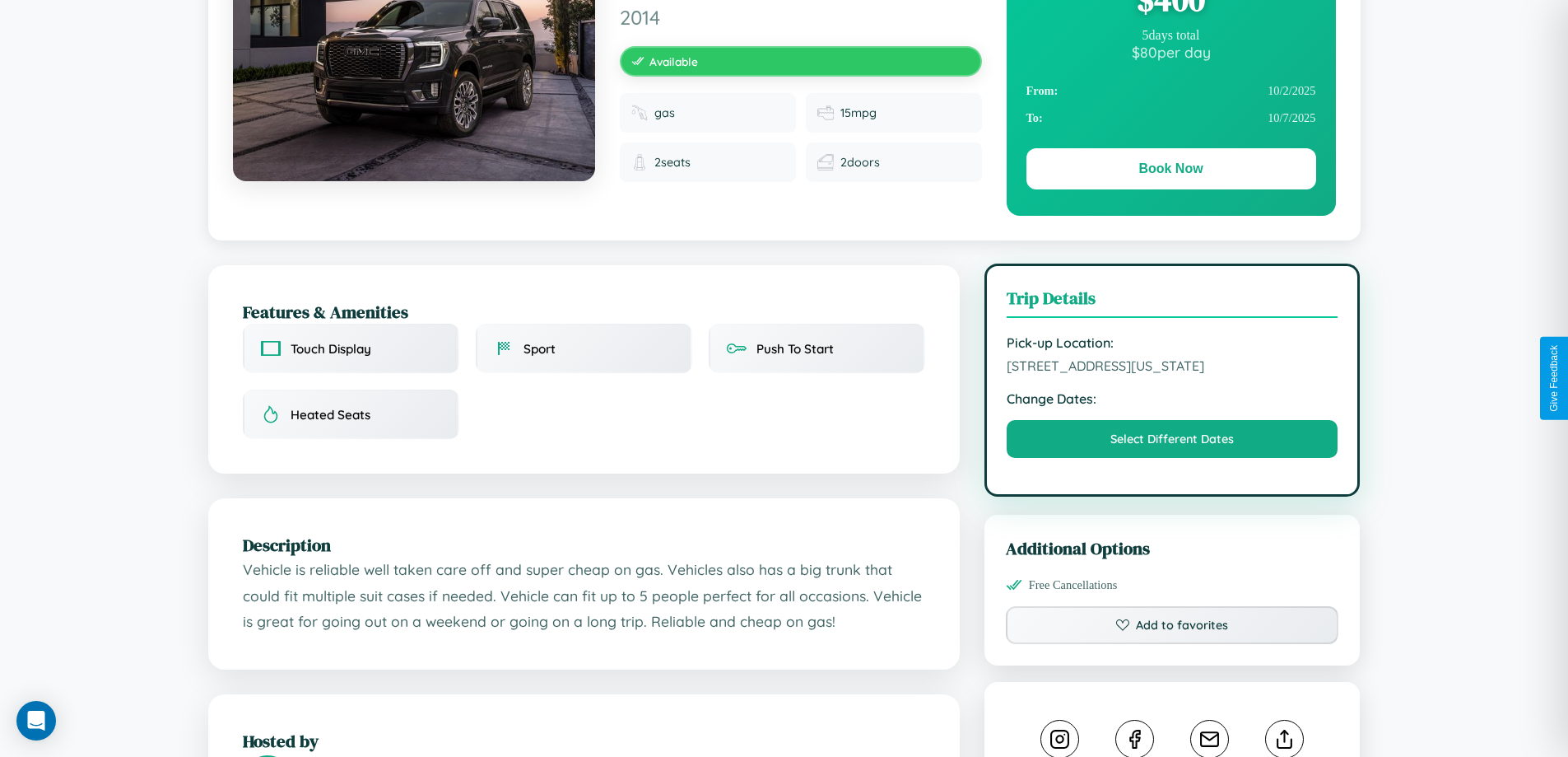
click at [1173, 374] on span "[STREET_ADDRESS][US_STATE]" at bounding box center [1173, 365] width 332 height 16
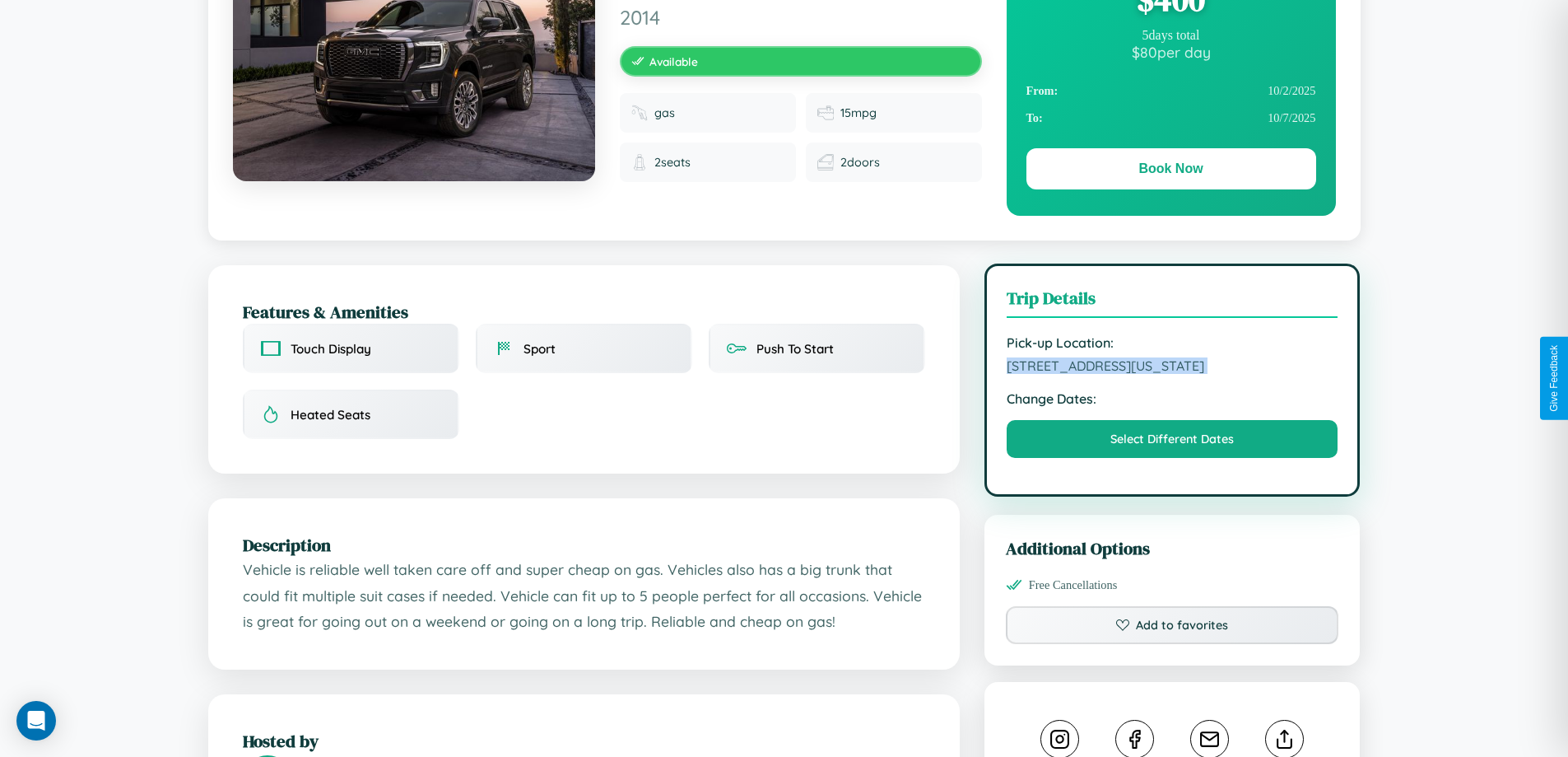
click at [1173, 374] on span "[STREET_ADDRESS][US_STATE]" at bounding box center [1173, 365] width 332 height 16
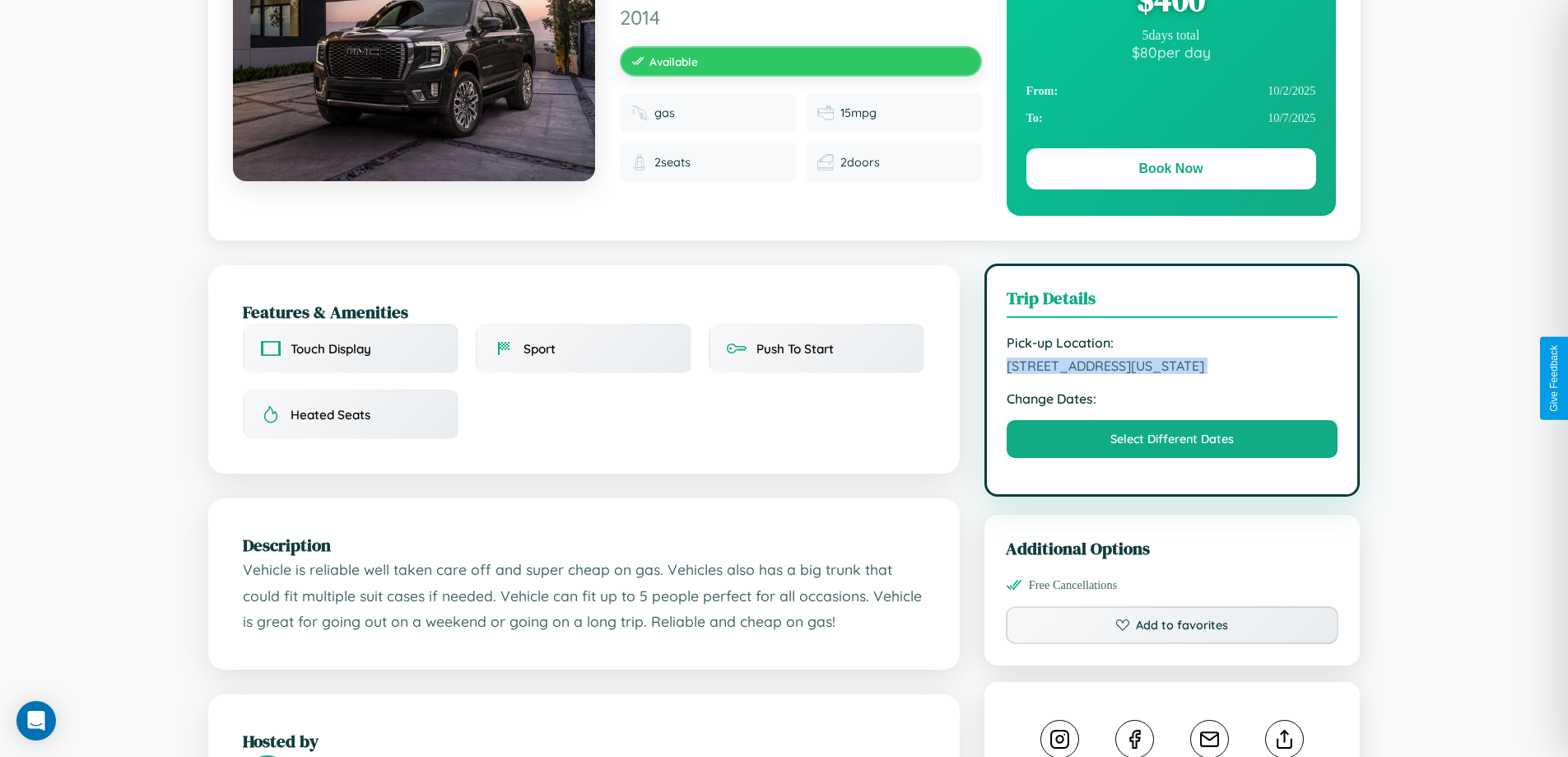
click at [1173, 374] on span "[STREET_ADDRESS][US_STATE]" at bounding box center [1173, 365] width 332 height 16
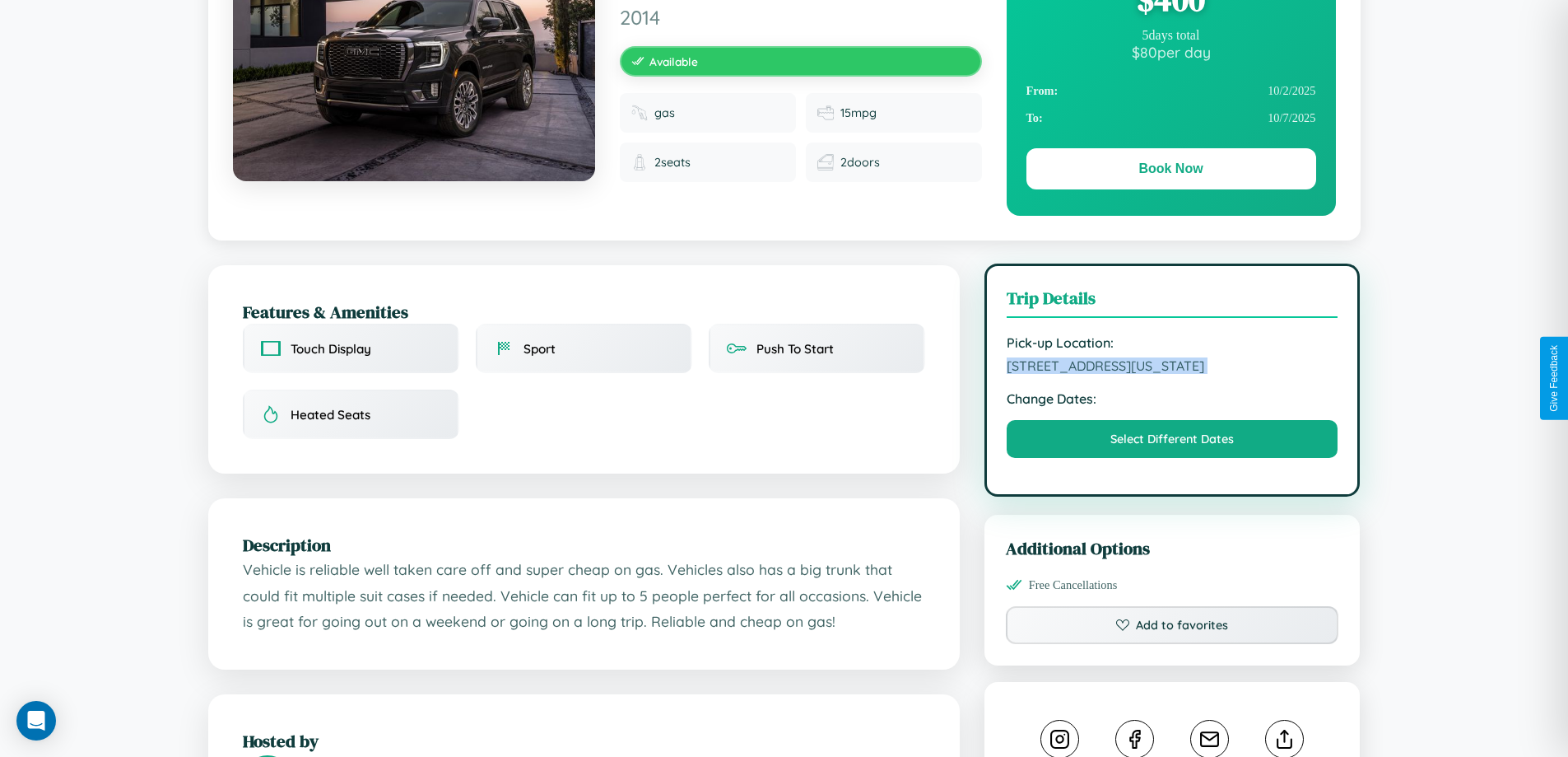
click at [1173, 374] on span "[STREET_ADDRESS][US_STATE]" at bounding box center [1173, 365] width 332 height 16
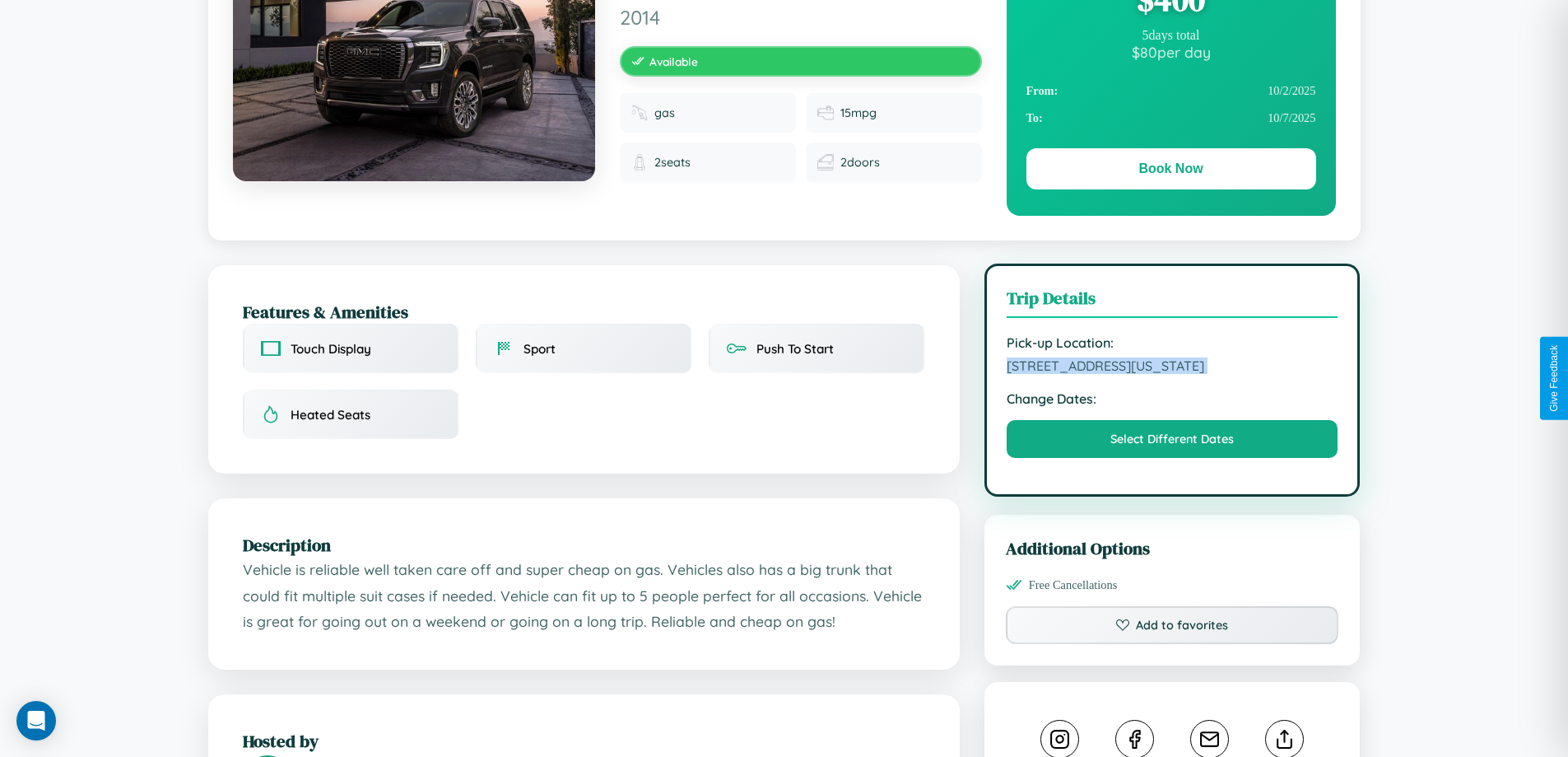
scroll to position [444, 0]
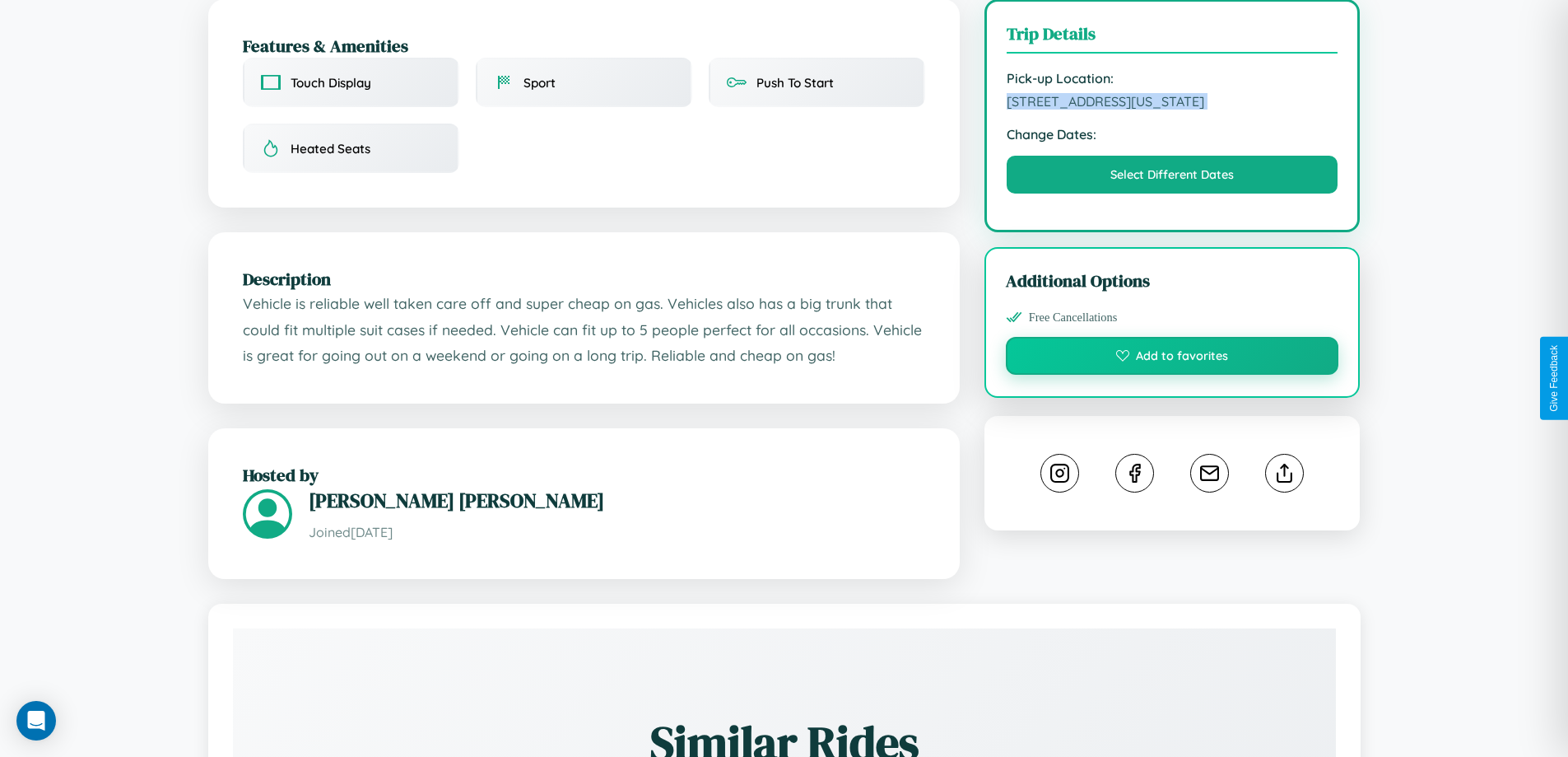
click at [1173, 375] on button "Add to favorites" at bounding box center [1173, 356] width 333 height 38
